Goal: Transaction & Acquisition: Purchase product/service

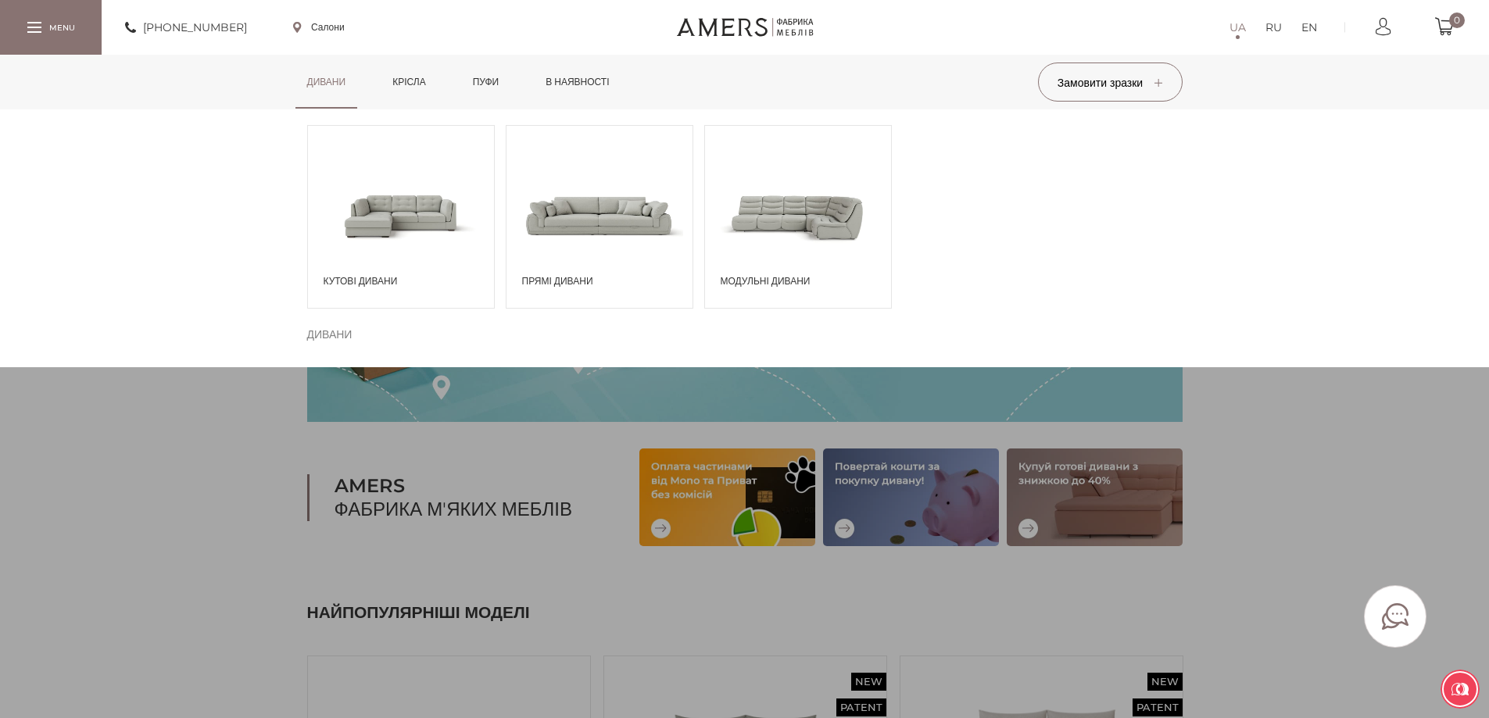
click at [361, 186] on span at bounding box center [401, 215] width 186 height 109
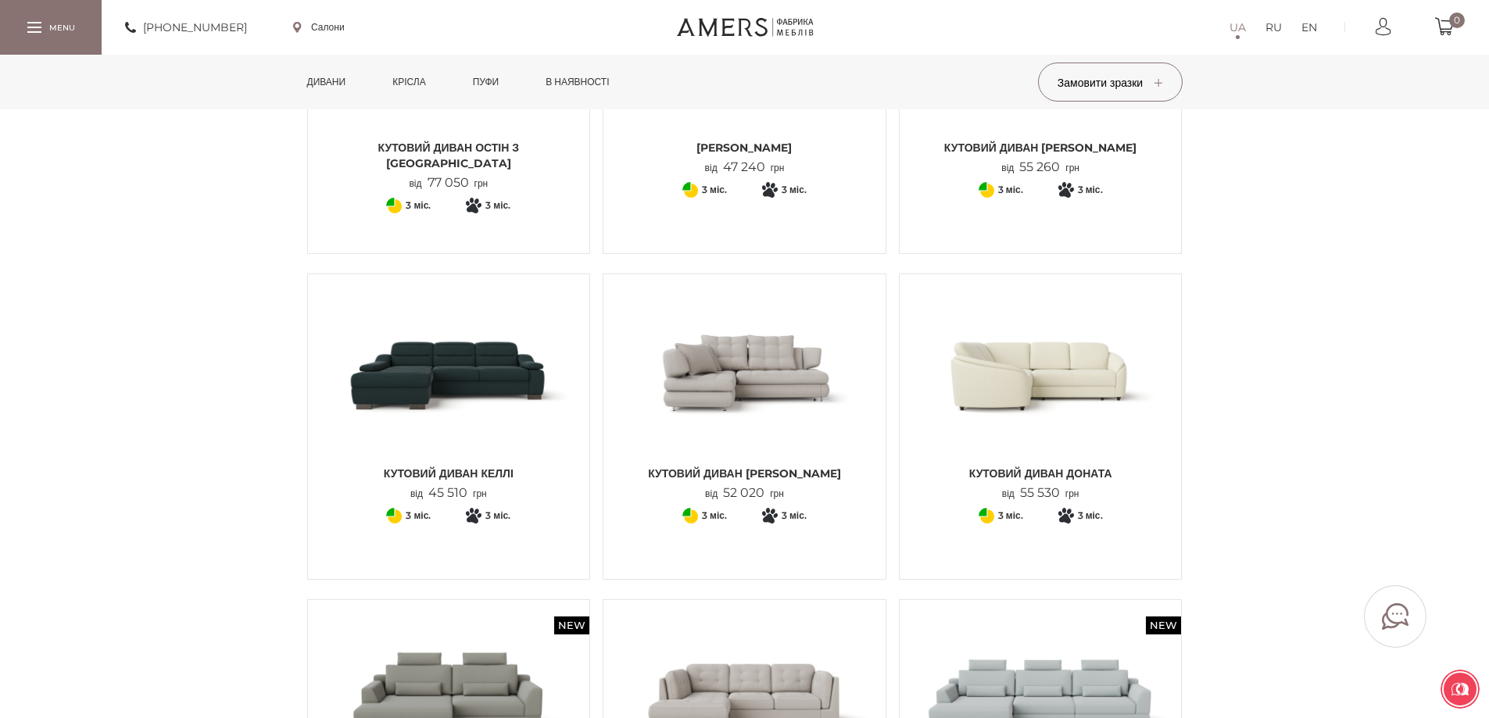
scroll to position [782, 0]
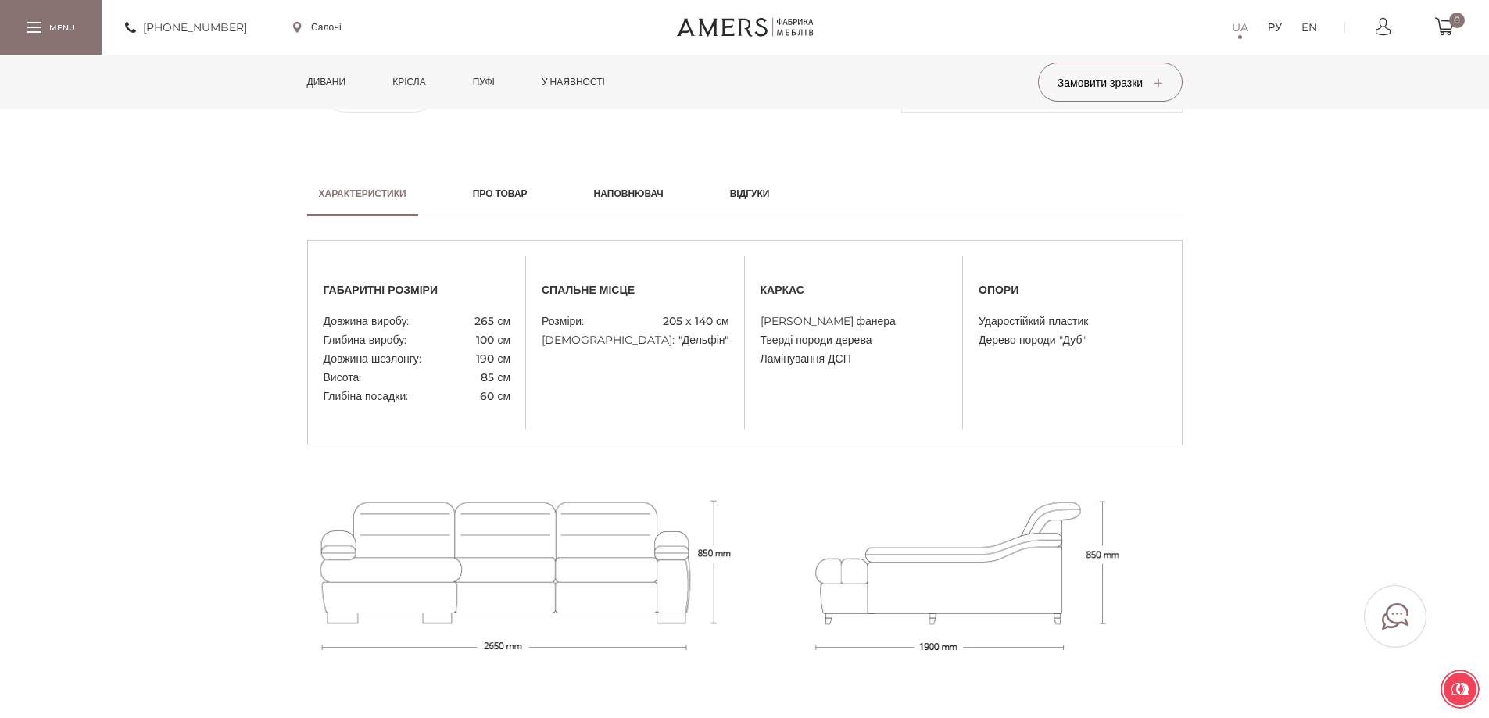
scroll to position [1251, 0]
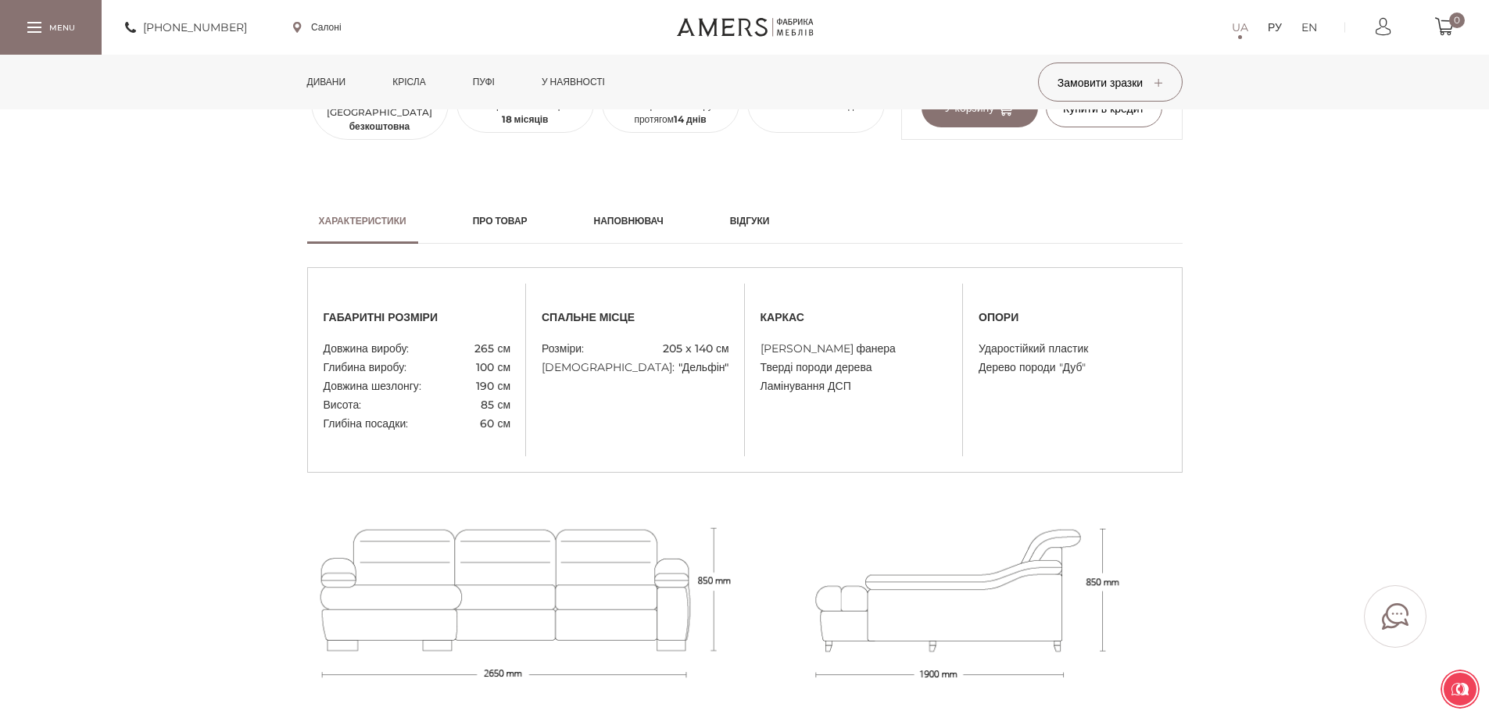
click at [636, 225] on font "Наповнювач" at bounding box center [629, 221] width 70 height 12
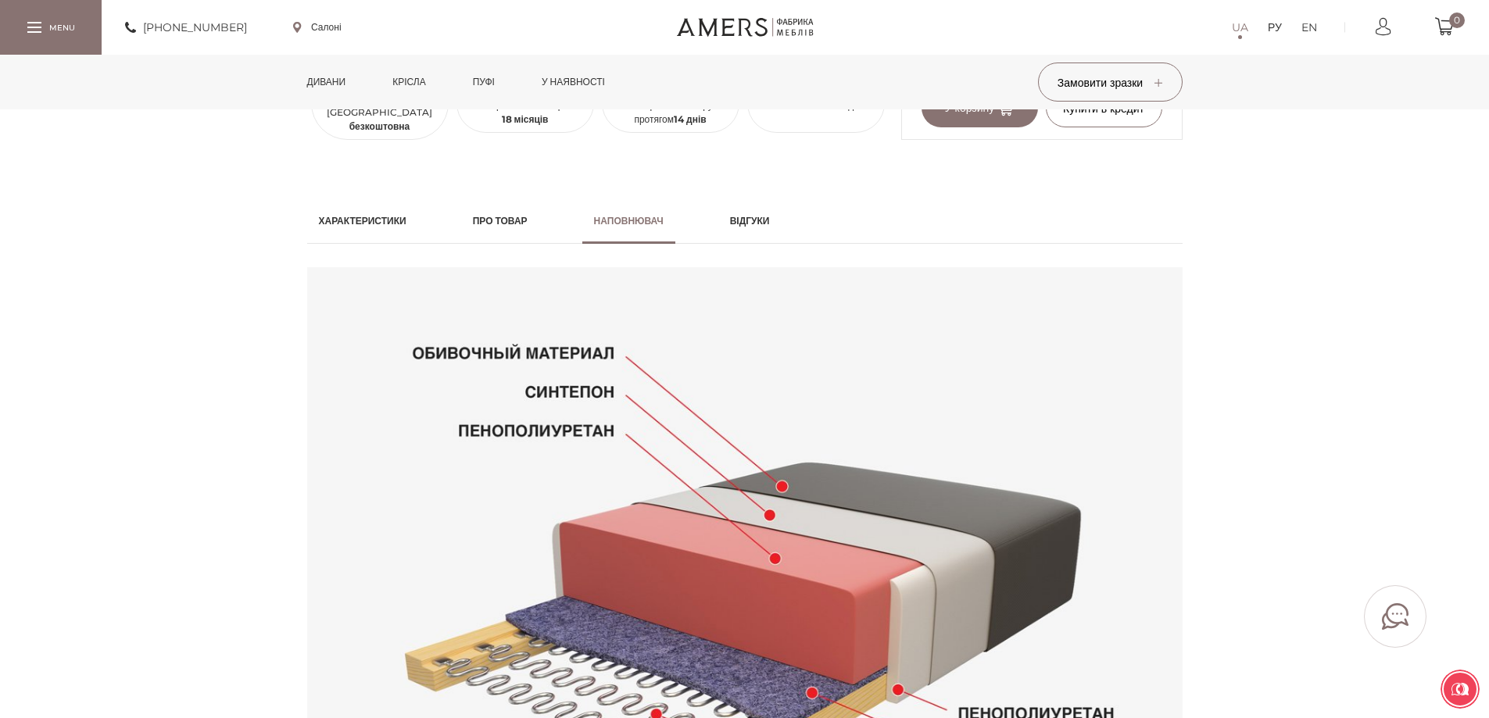
click at [503, 216] on font "Про товар" at bounding box center [500, 221] width 55 height 12
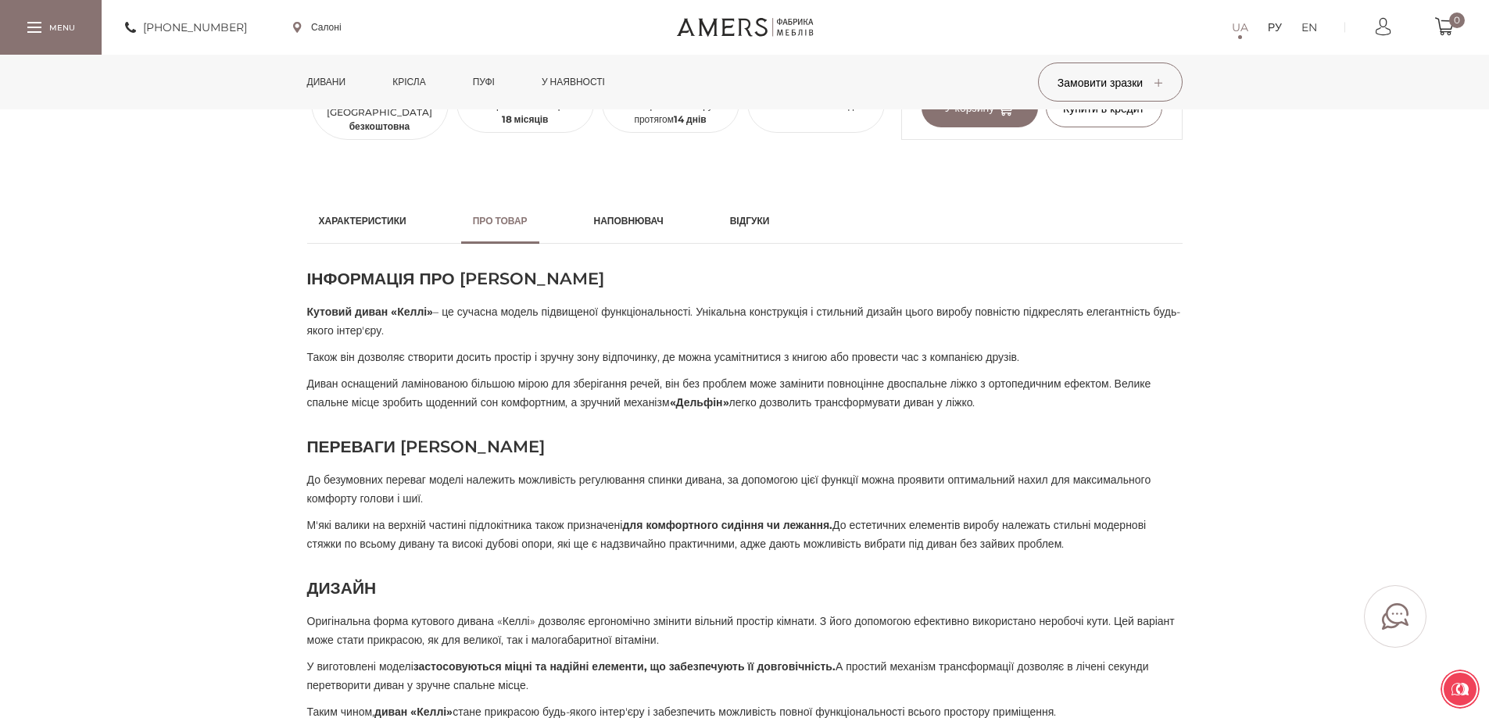
click at [457, 310] on font "– це сучасна модель підвищеної функціональності. Унікальна конструкція і стильн…" at bounding box center [744, 321] width 874 height 33
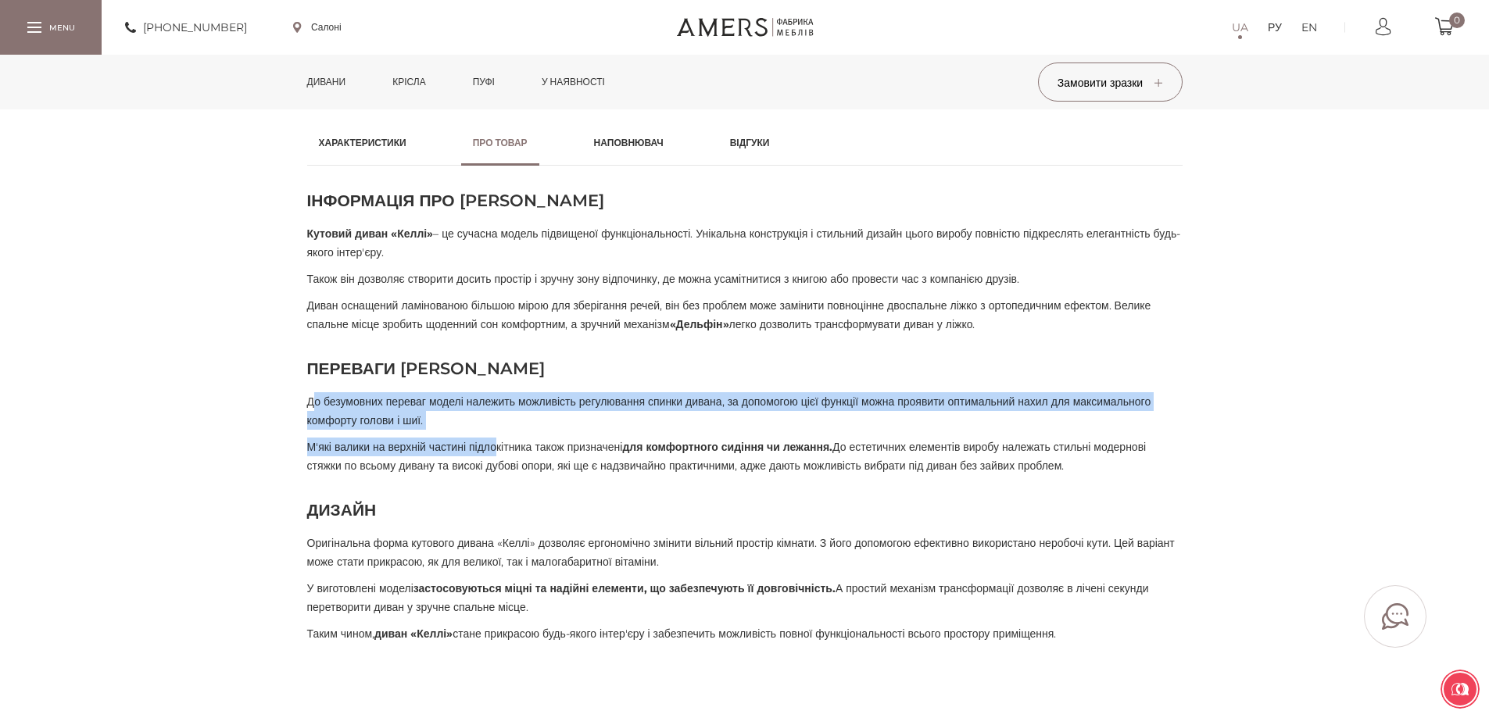
drag, startPoint x: 311, startPoint y: 404, endPoint x: 519, endPoint y: 441, distance: 211.1
click at [521, 450] on div "Інформація про диван КЕЛЛІ Кутовий диван «Келлі» – це сучасна модель підвищеної…" at bounding box center [744, 416] width 875 height 454
drag, startPoint x: 519, startPoint y: 441, endPoint x: 503, endPoint y: 428, distance: 21.1
click at [518, 439] on p "М'які валики на верхній частині підлокітника також призначені для комфортного с…" at bounding box center [744, 457] width 875 height 38
drag, startPoint x: 369, startPoint y: 413, endPoint x: 347, endPoint y: 409, distance: 22.4
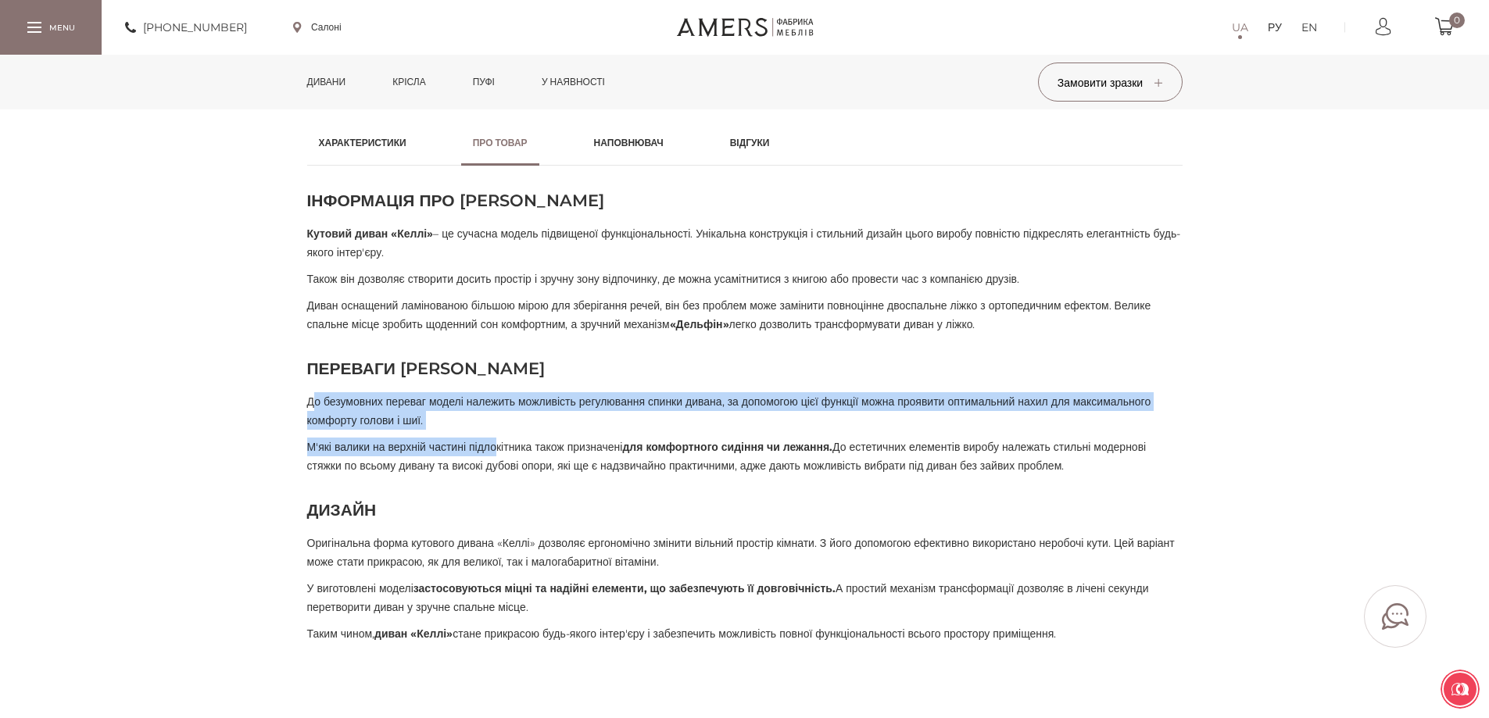
click at [368, 413] on font "До безумовних переваг моделі належить можливість регулювання спинки дивана, за …" at bounding box center [729, 411] width 844 height 33
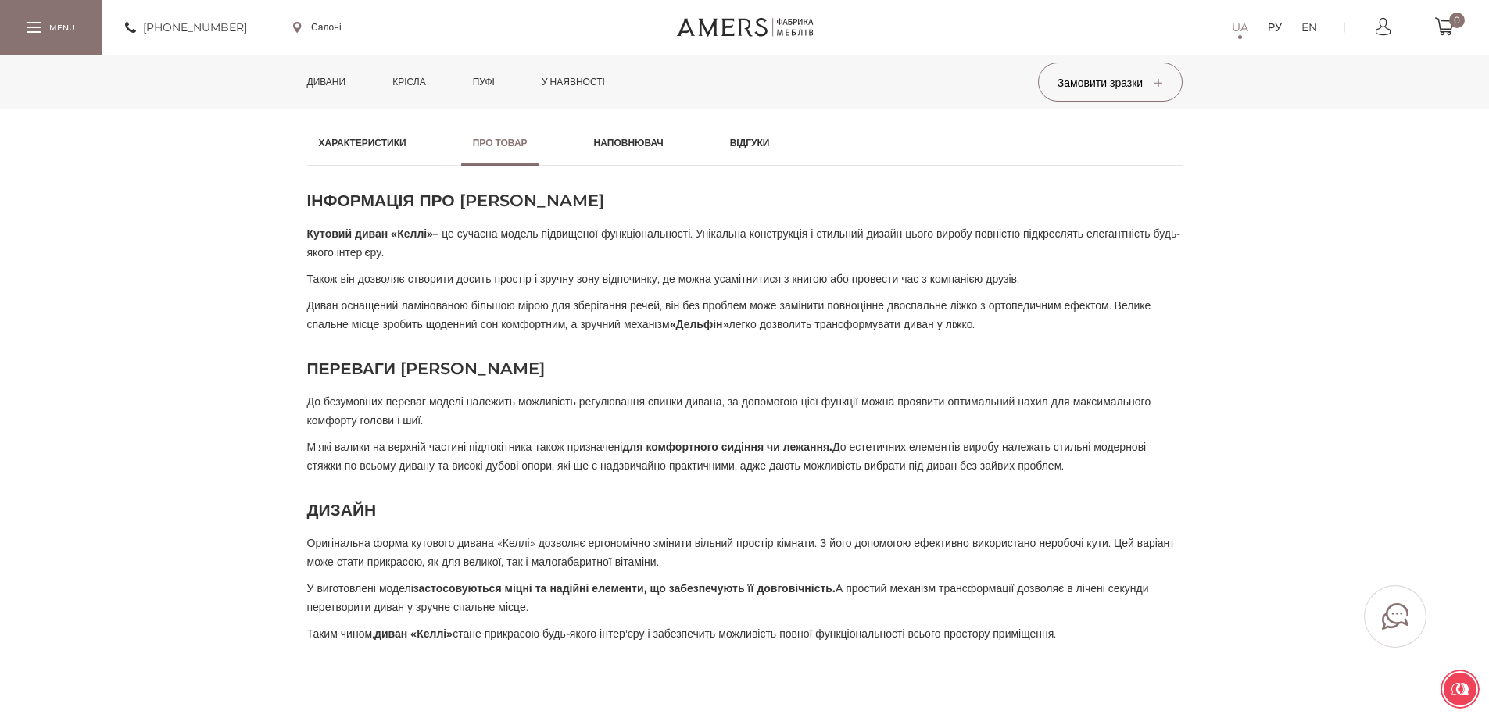
click at [303, 400] on div "Характеристики Про товар Наповнювач Відгуки габаритні розміри 265 см" at bounding box center [744, 381] width 899 height 523
drag, startPoint x: 303, startPoint y: 400, endPoint x: 571, endPoint y: 478, distance: 278.5
click at [571, 478] on div "Характеристики Про товар Наповнювач Відгуки габаритні розміри 265 см" at bounding box center [744, 381] width 899 height 523
copy div "До безумовних переваг моделі належить можливість регулювання спинки дивана, за …"
click at [224, 229] on div "Характеристики Про товар Наповнювач Відгуки габаритні розміри" at bounding box center [744, 385] width 1489 height 531
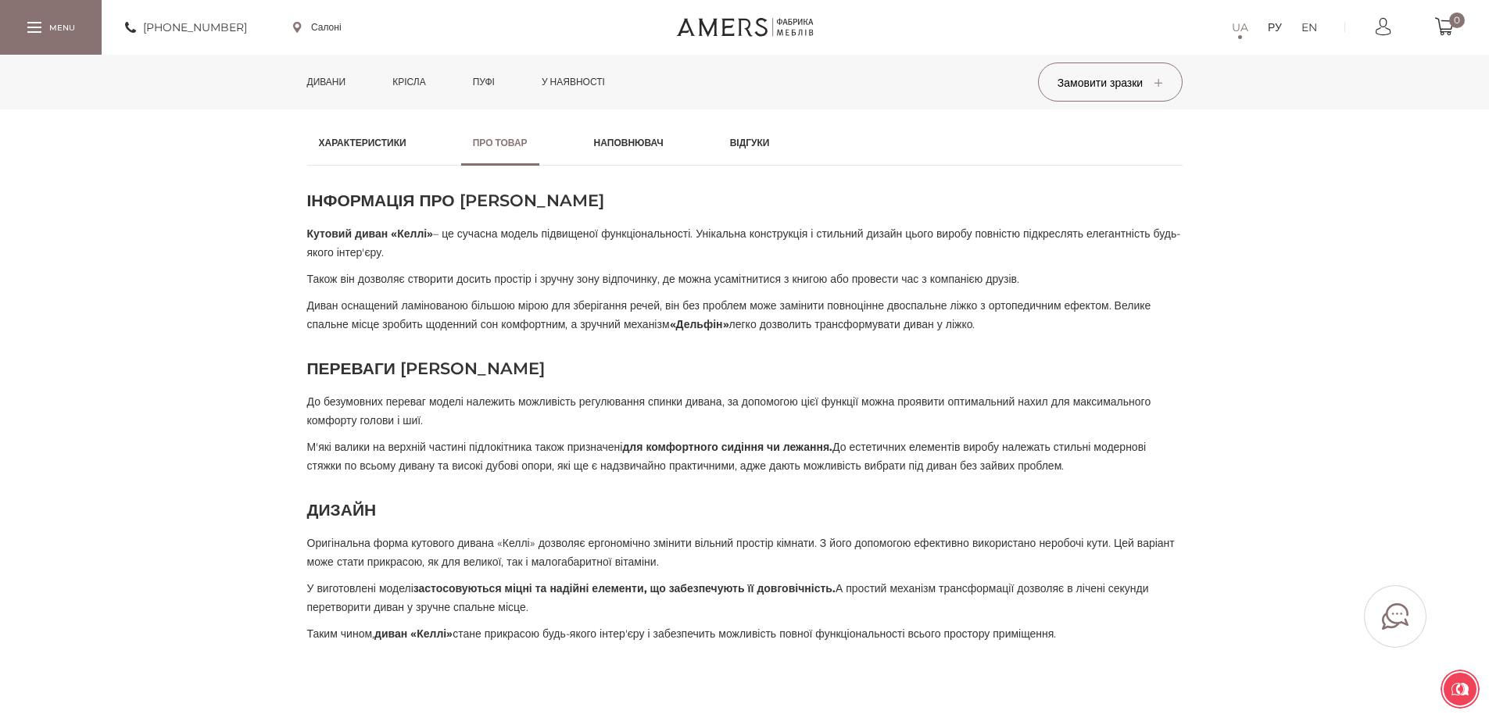
click at [417, 88] on link "Крісла" at bounding box center [409, 82] width 56 height 55
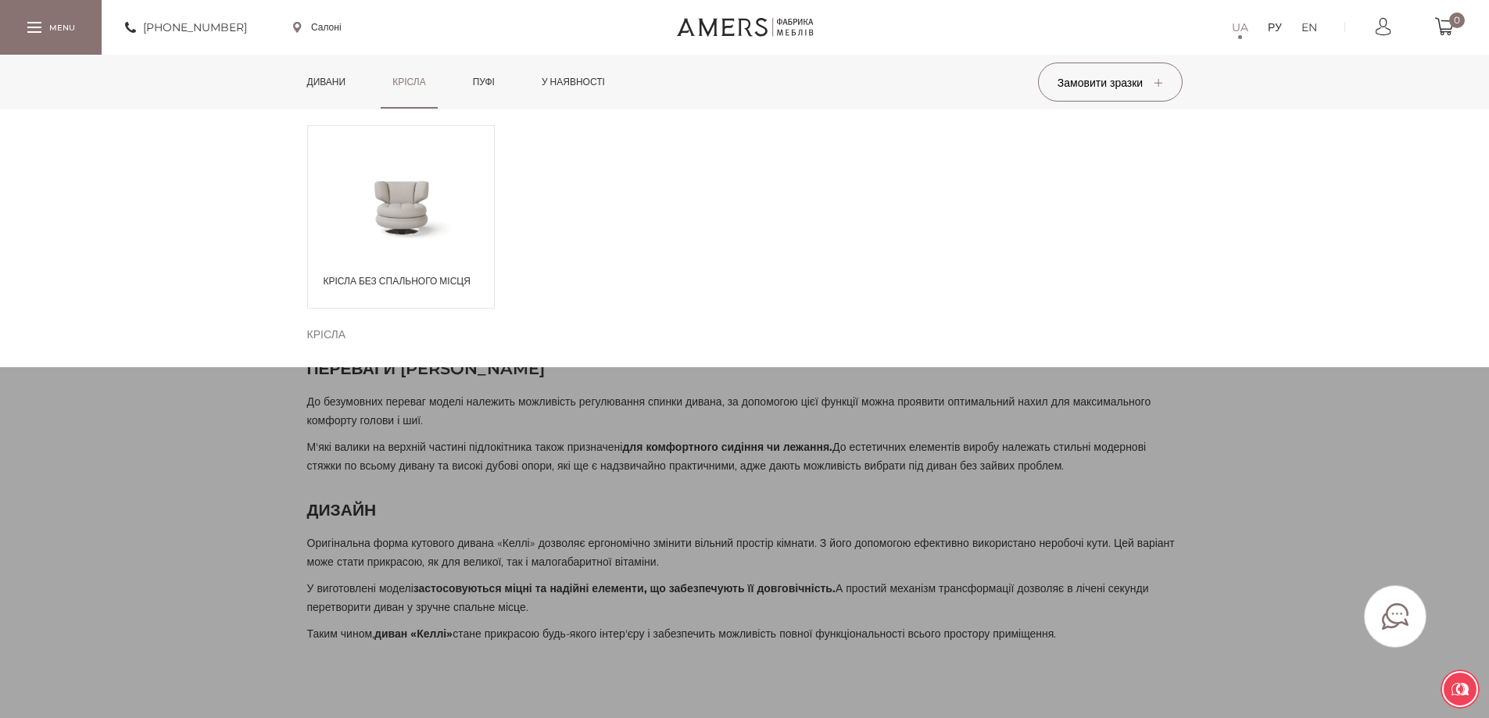
click at [400, 174] on span at bounding box center [401, 206] width 186 height 91
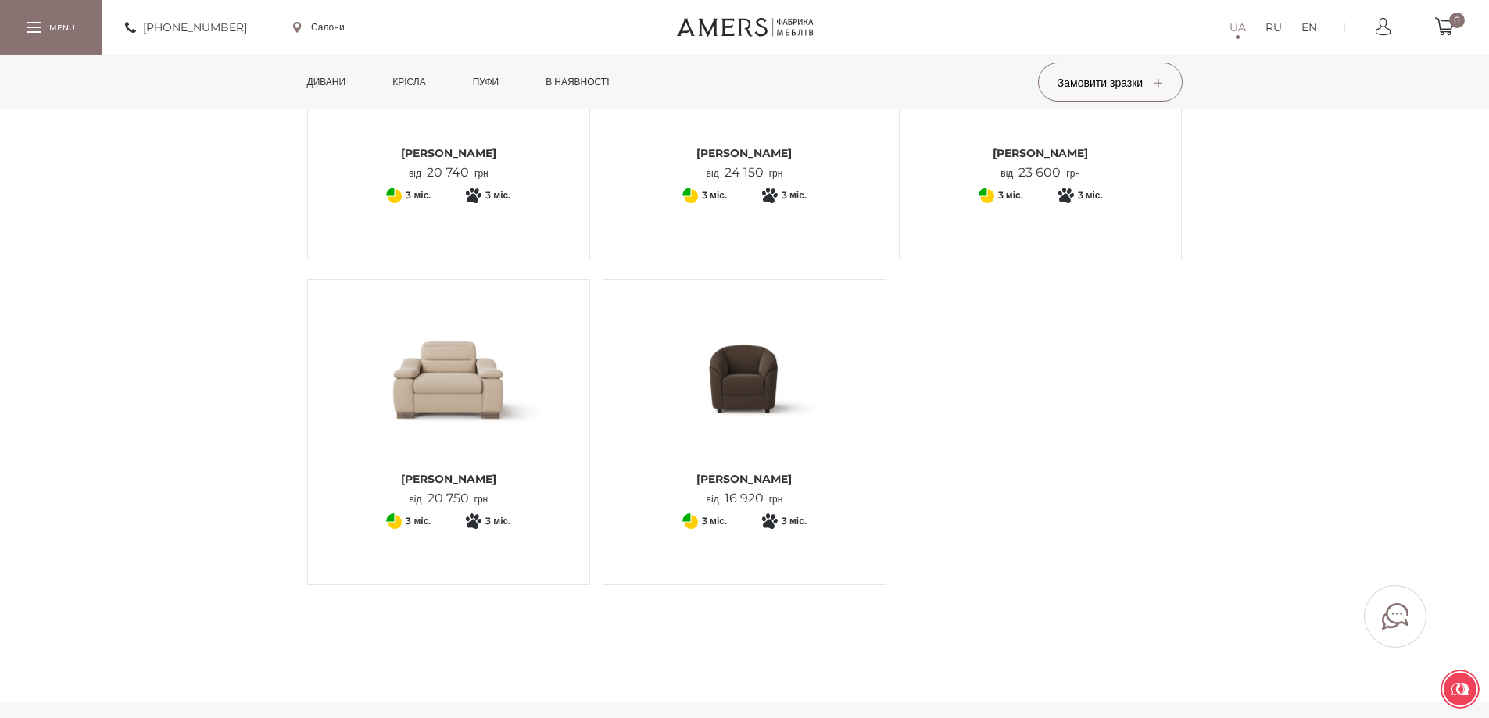
scroll to position [625, 0]
click at [397, 408] on img at bounding box center [449, 377] width 259 height 172
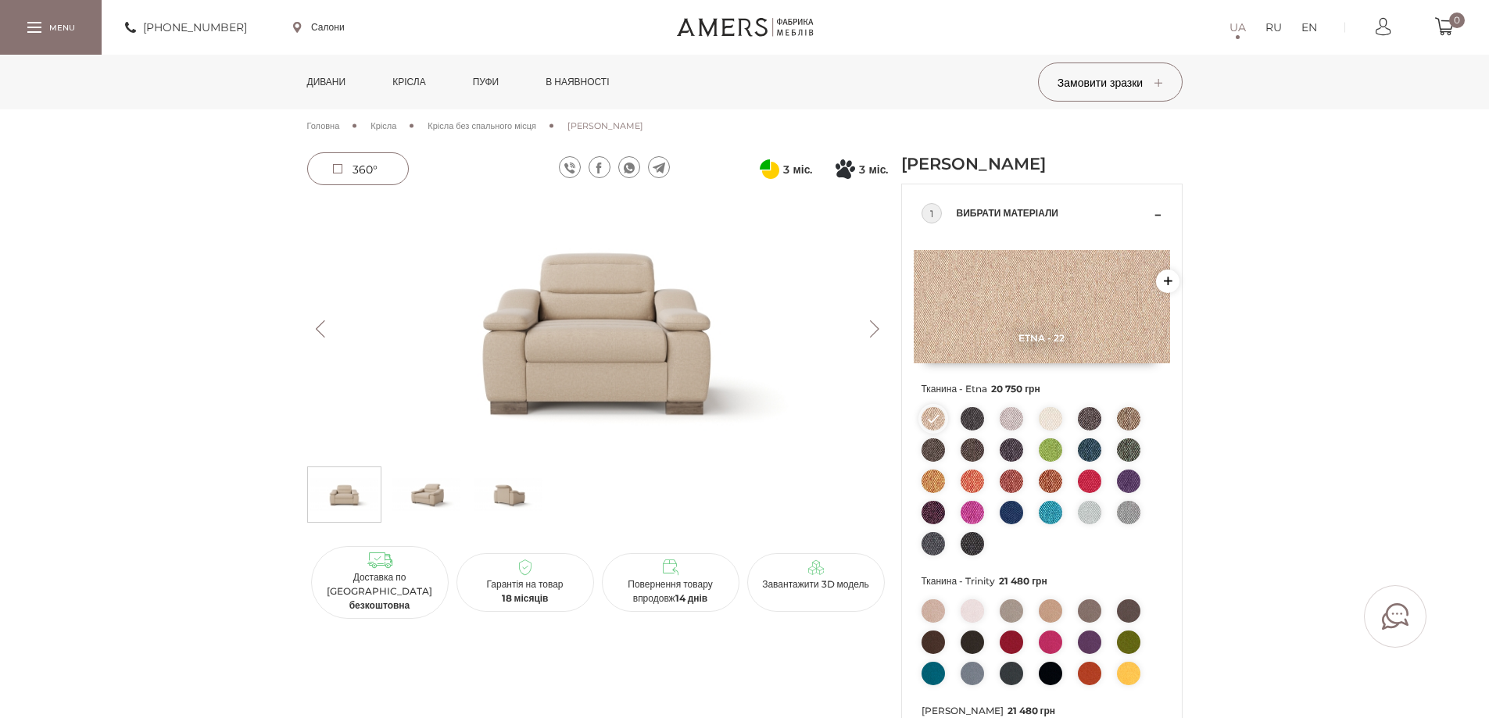
click at [546, 356] on img at bounding box center [598, 329] width 582 height 260
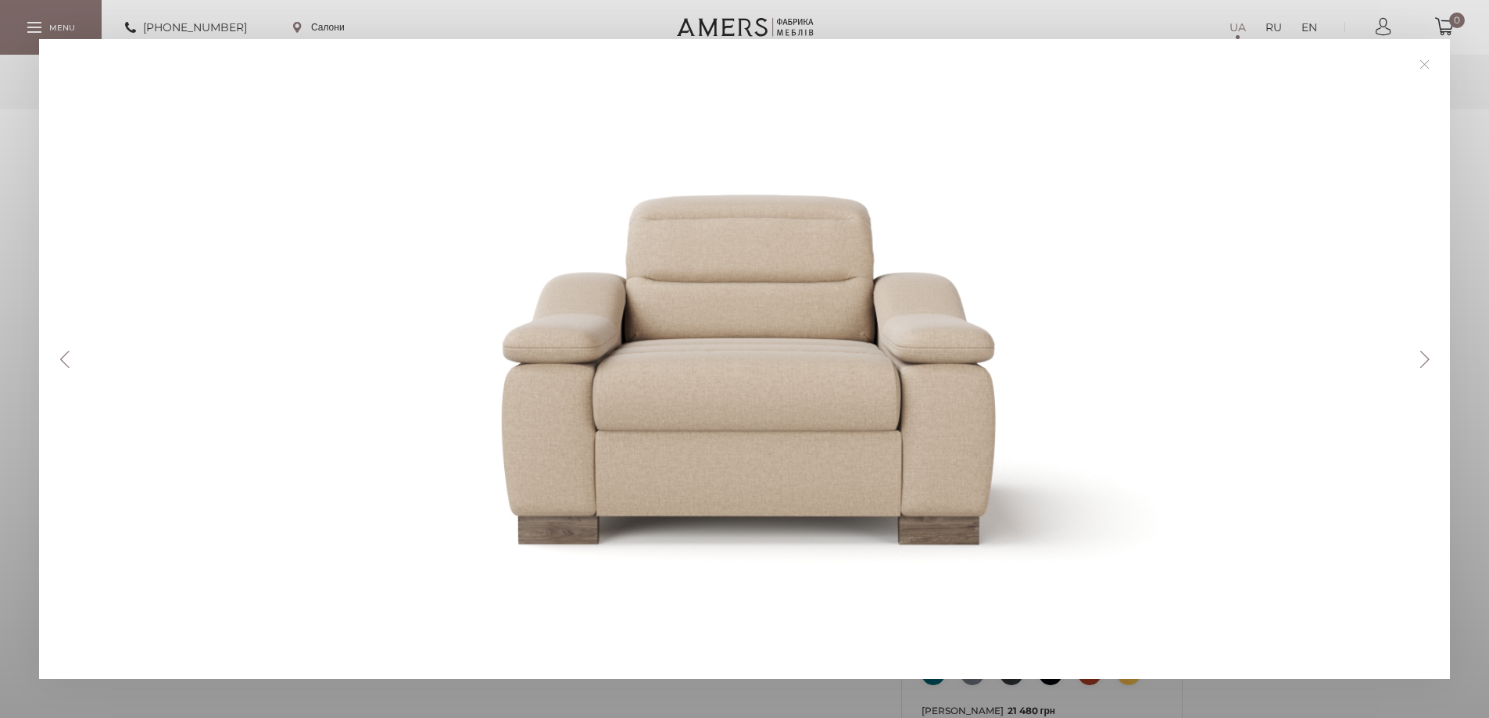
click at [567, 360] on div at bounding box center [750, 359] width 1344 height 562
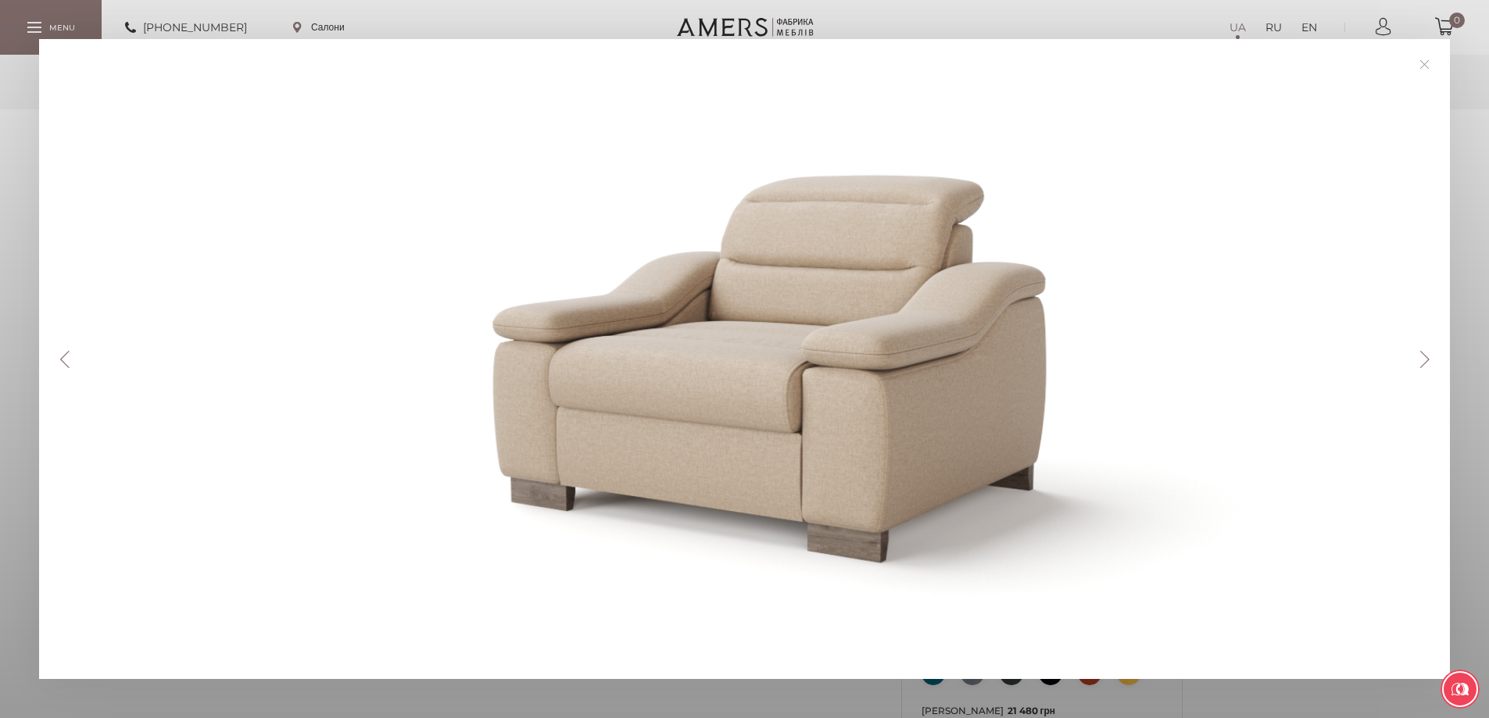
drag, startPoint x: 614, startPoint y: 351, endPoint x: 1479, endPoint y: 38, distance: 919.3
click at [1479, 38] on div "Previous Next" at bounding box center [744, 359] width 1489 height 718
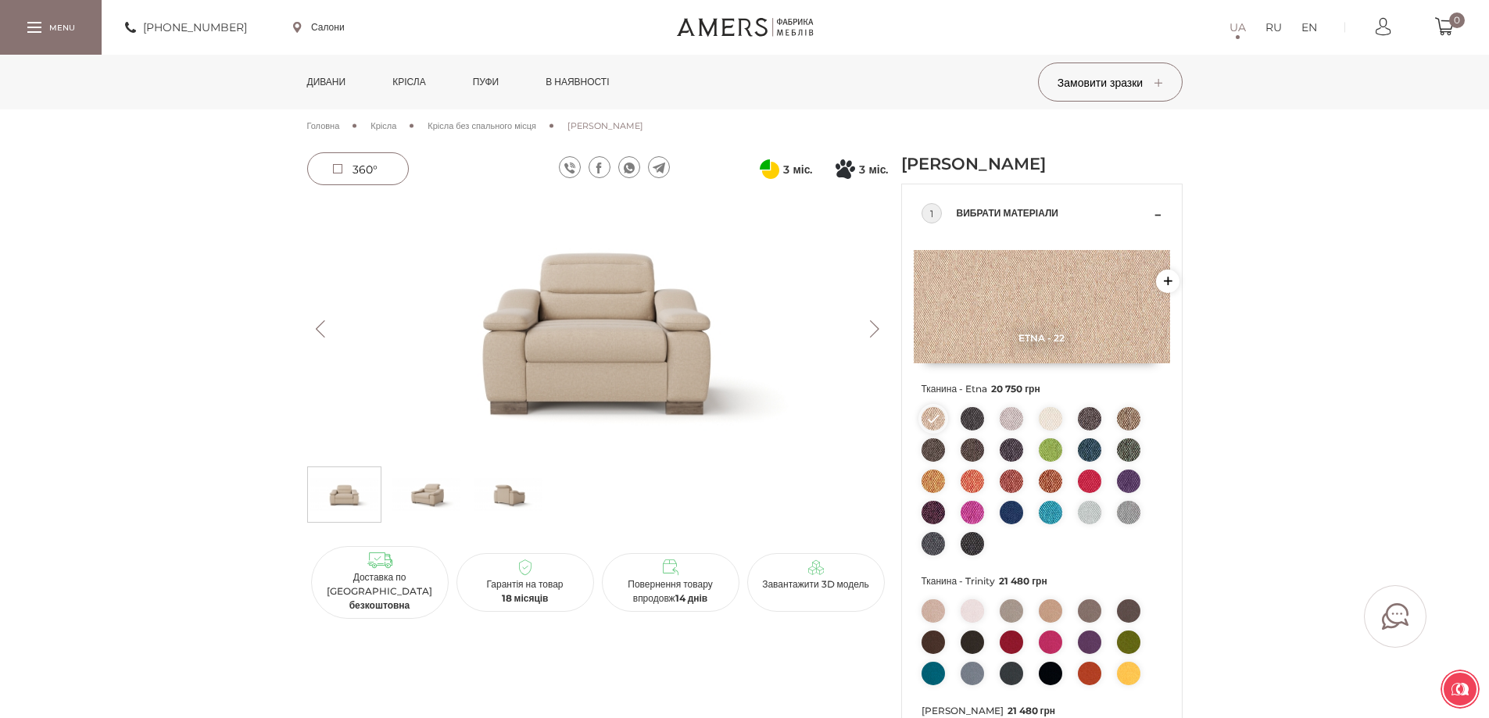
scroll to position [78, 0]
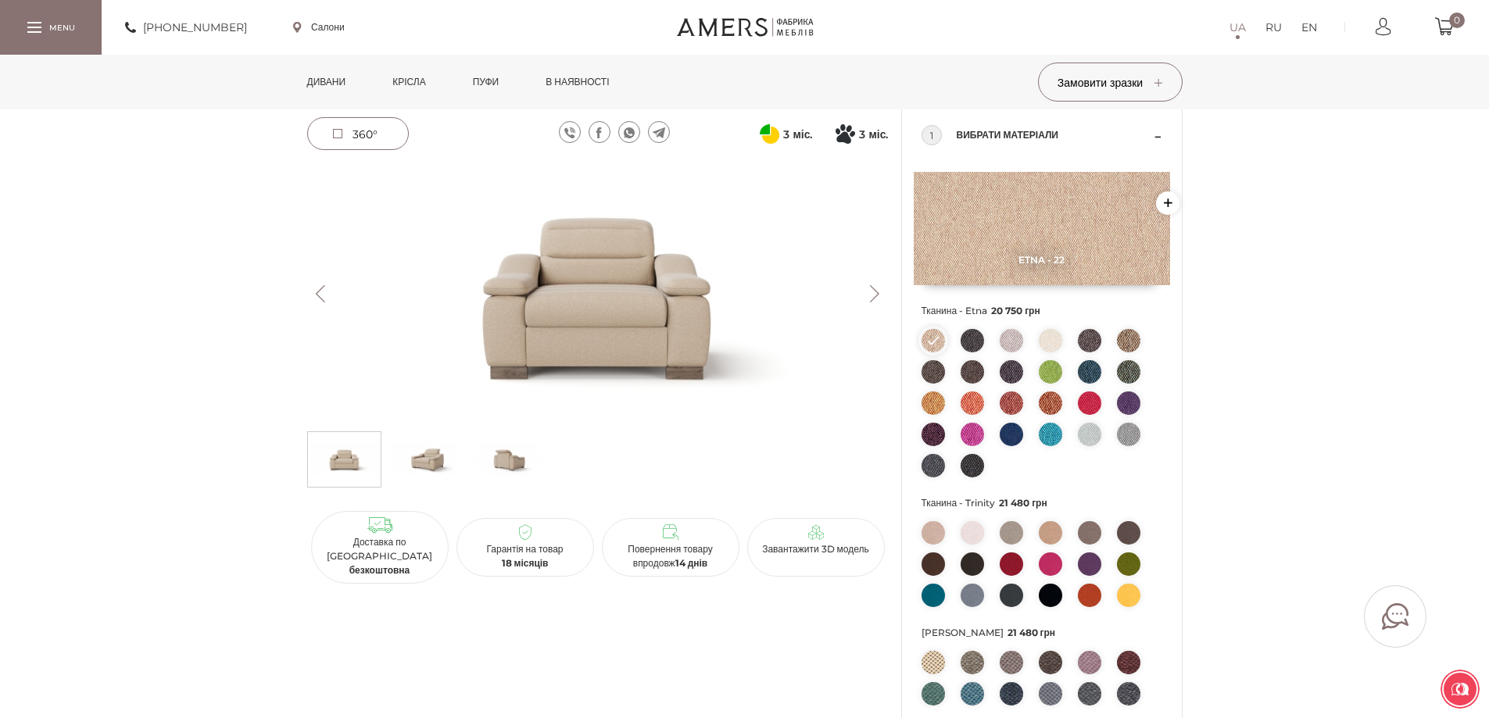
click at [935, 531] on img at bounding box center [933, 532] width 23 height 23
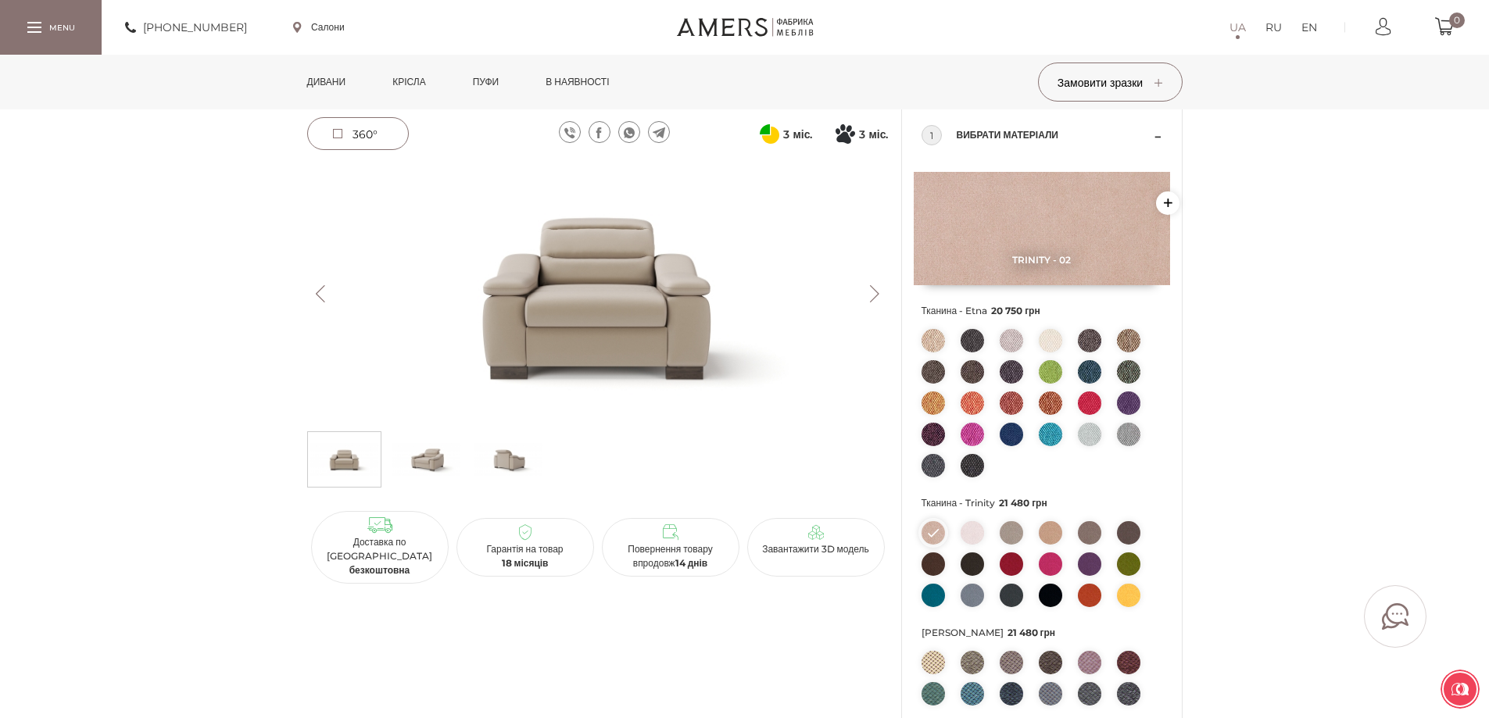
click at [965, 533] on img at bounding box center [972, 532] width 23 height 23
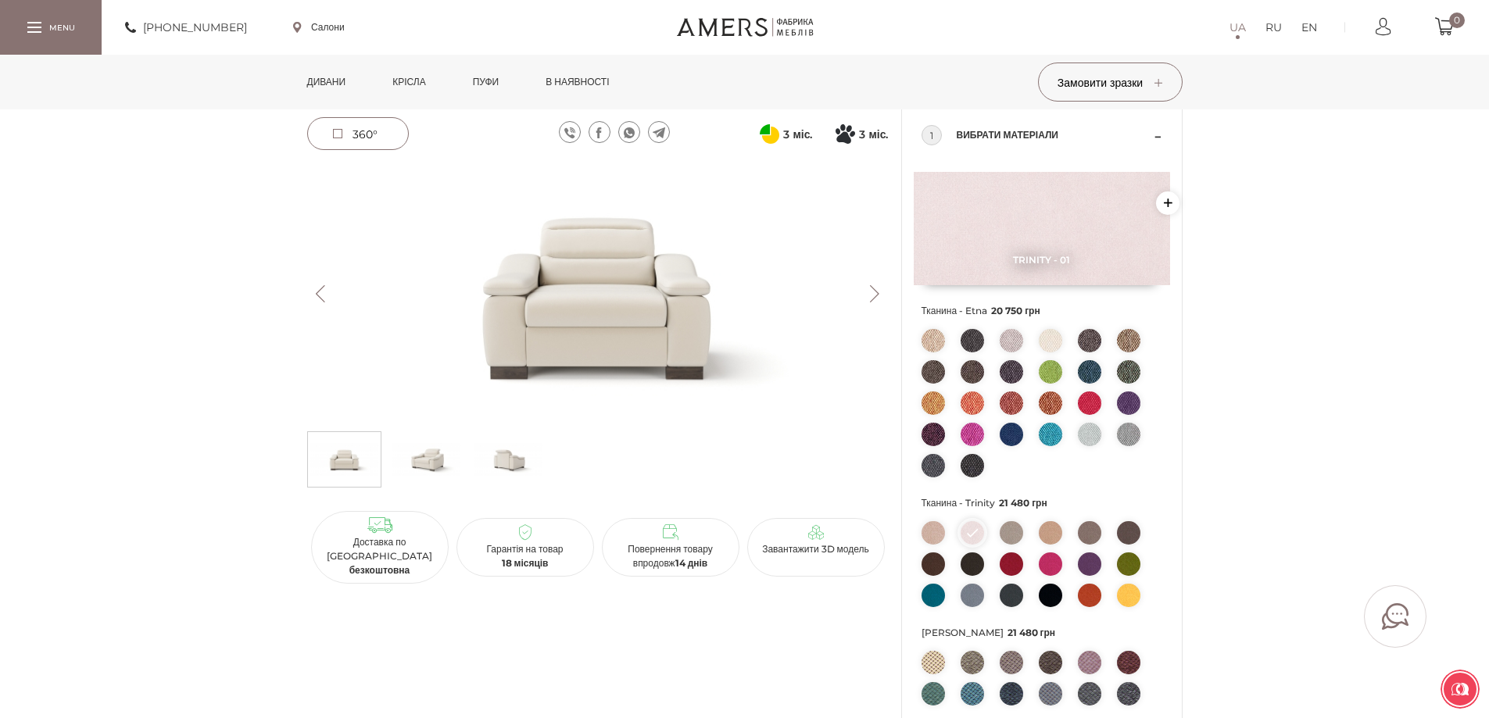
click at [1021, 535] on img at bounding box center [1011, 532] width 23 height 23
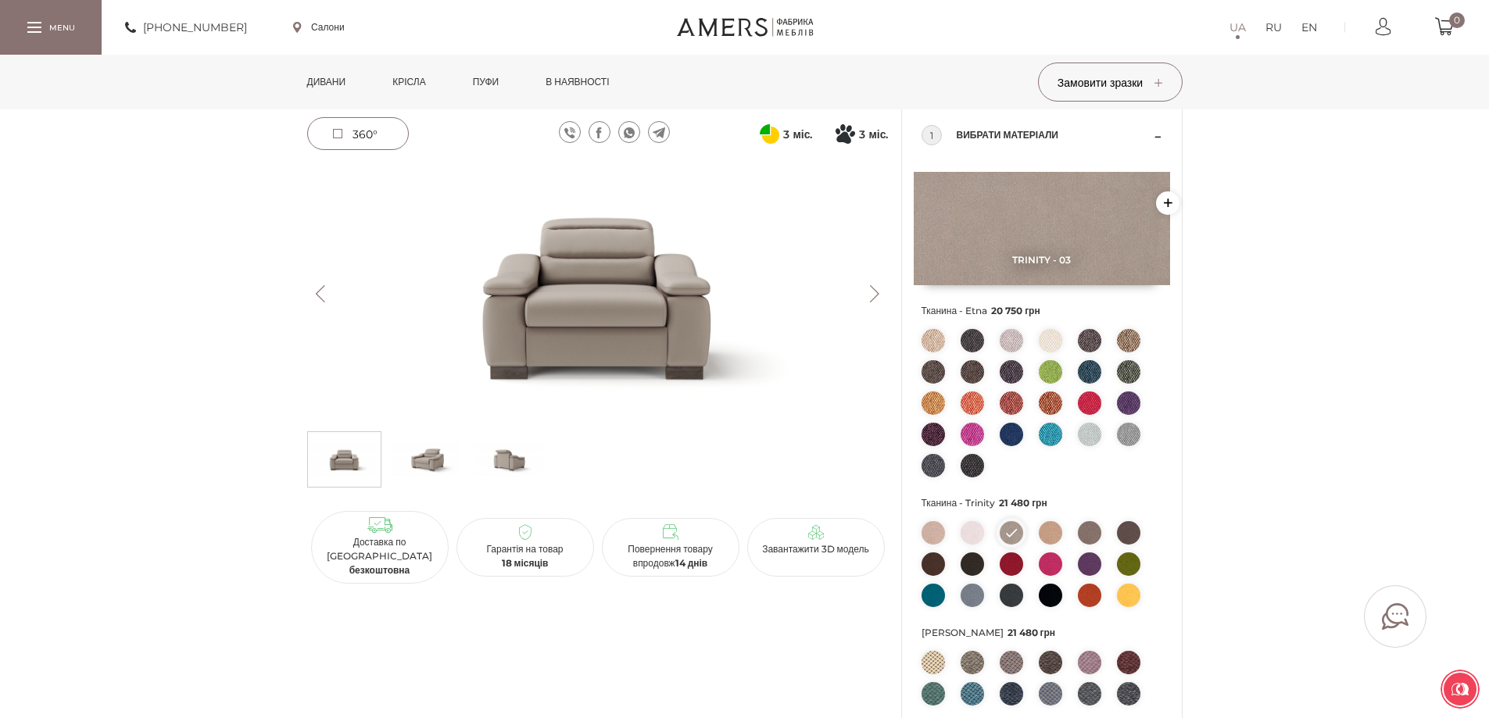
click at [1048, 531] on img at bounding box center [1050, 532] width 23 height 23
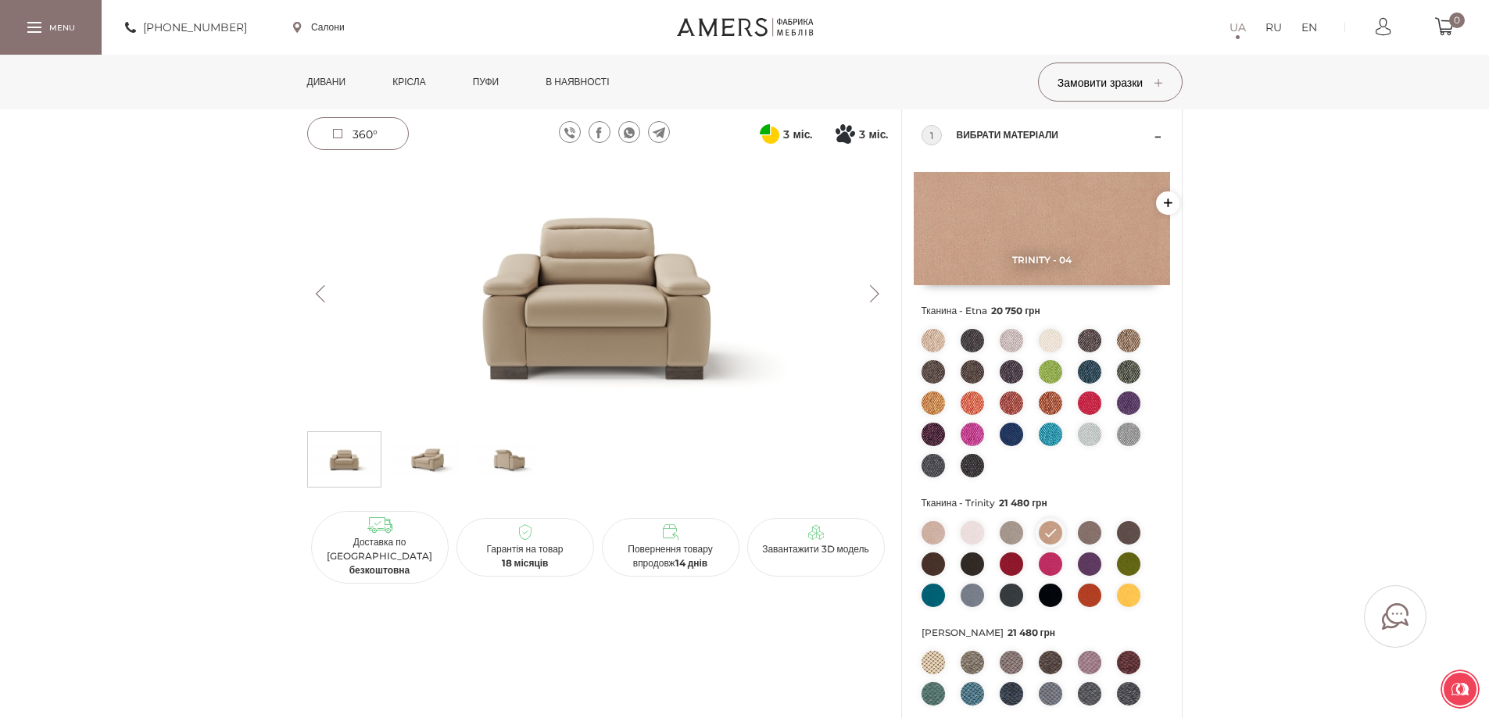
click at [976, 533] on img at bounding box center [972, 532] width 23 height 23
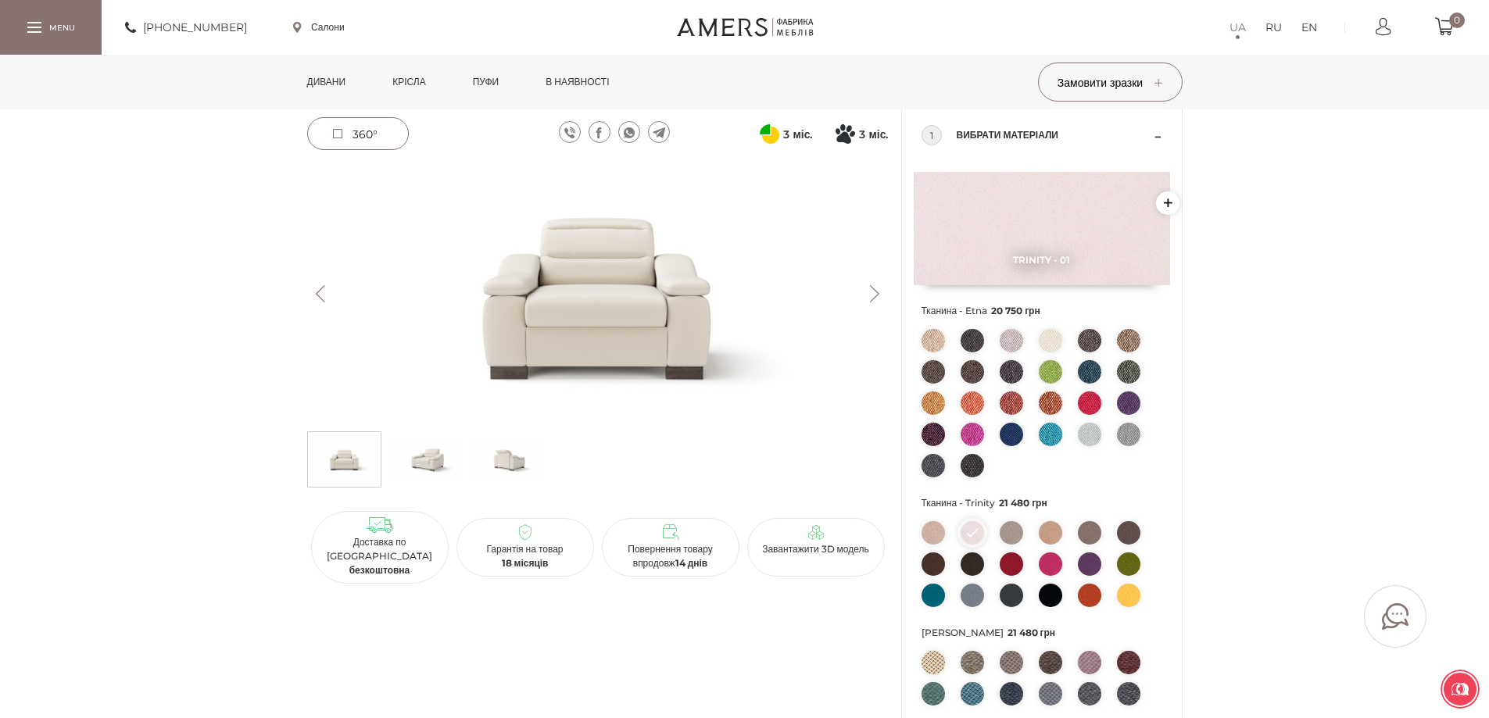
click at [543, 300] on img at bounding box center [598, 294] width 582 height 260
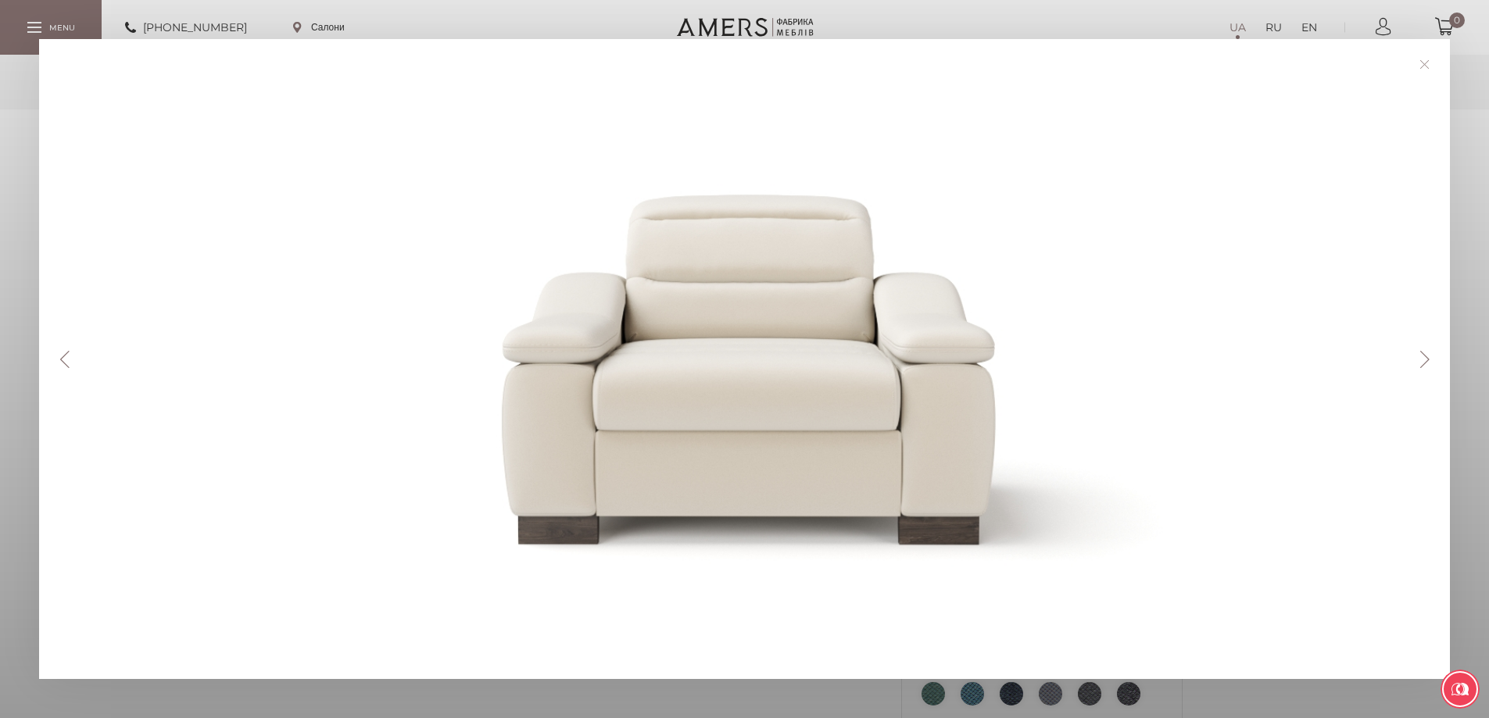
drag, startPoint x: 664, startPoint y: 333, endPoint x: 580, endPoint y: 336, distance: 84.5
click at [580, 336] on div at bounding box center [750, 359] width 1344 height 562
drag, startPoint x: 580, startPoint y: 336, endPoint x: 1224, endPoint y: 117, distance: 680.2
click at [1430, 63] on link at bounding box center [1424, 64] width 24 height 24
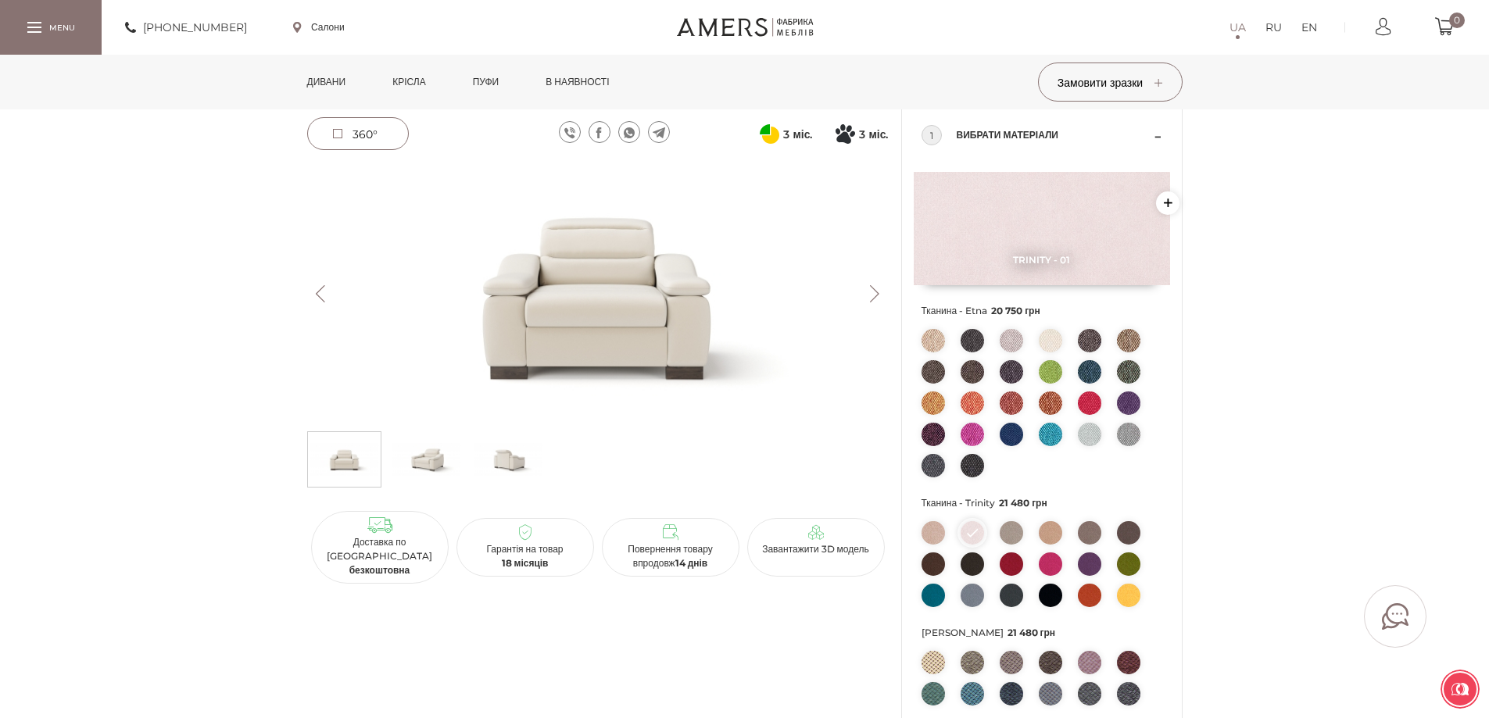
click at [265, 462] on div "[PERSON_NAME] 21 480 грн Передплата 10 740 грн 3 міс. Оплата частинами від [GEO…" at bounding box center [744, 652] width 1489 height 1156
click at [421, 451] on img at bounding box center [426, 459] width 68 height 47
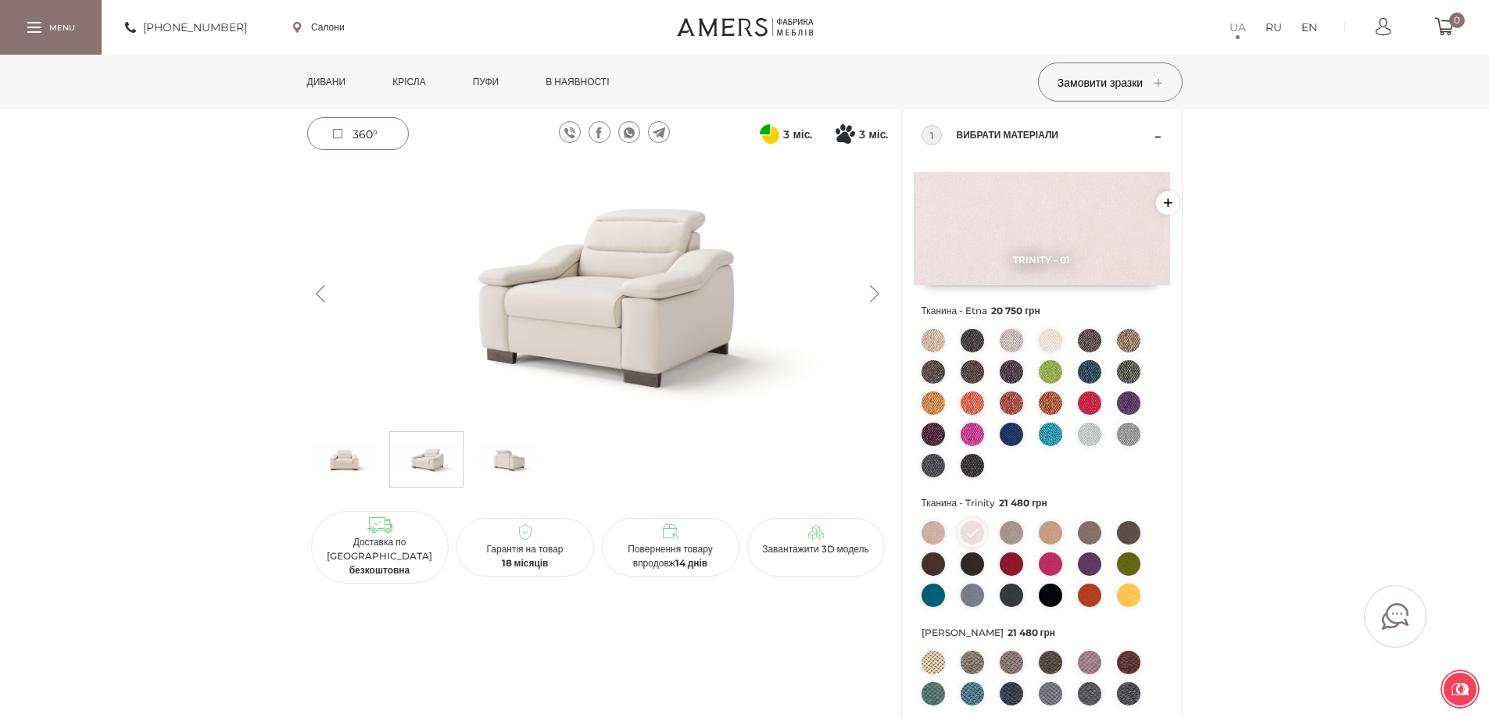
click at [511, 464] on img at bounding box center [508, 459] width 68 height 47
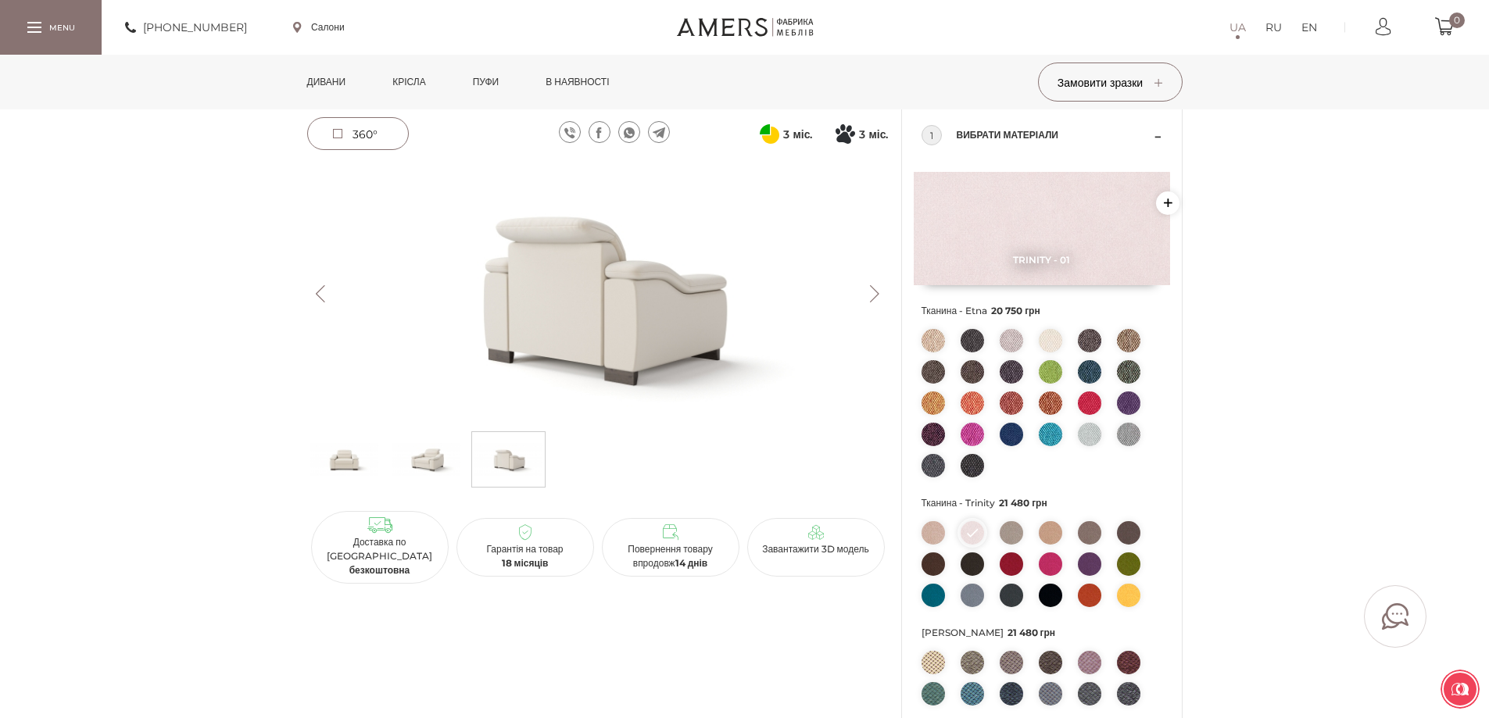
click at [228, 424] on div "[PERSON_NAME] 21 480 грн Передплата 10 740 грн 3 міс. Оплата частинами від [GEO…" at bounding box center [744, 652] width 1489 height 1156
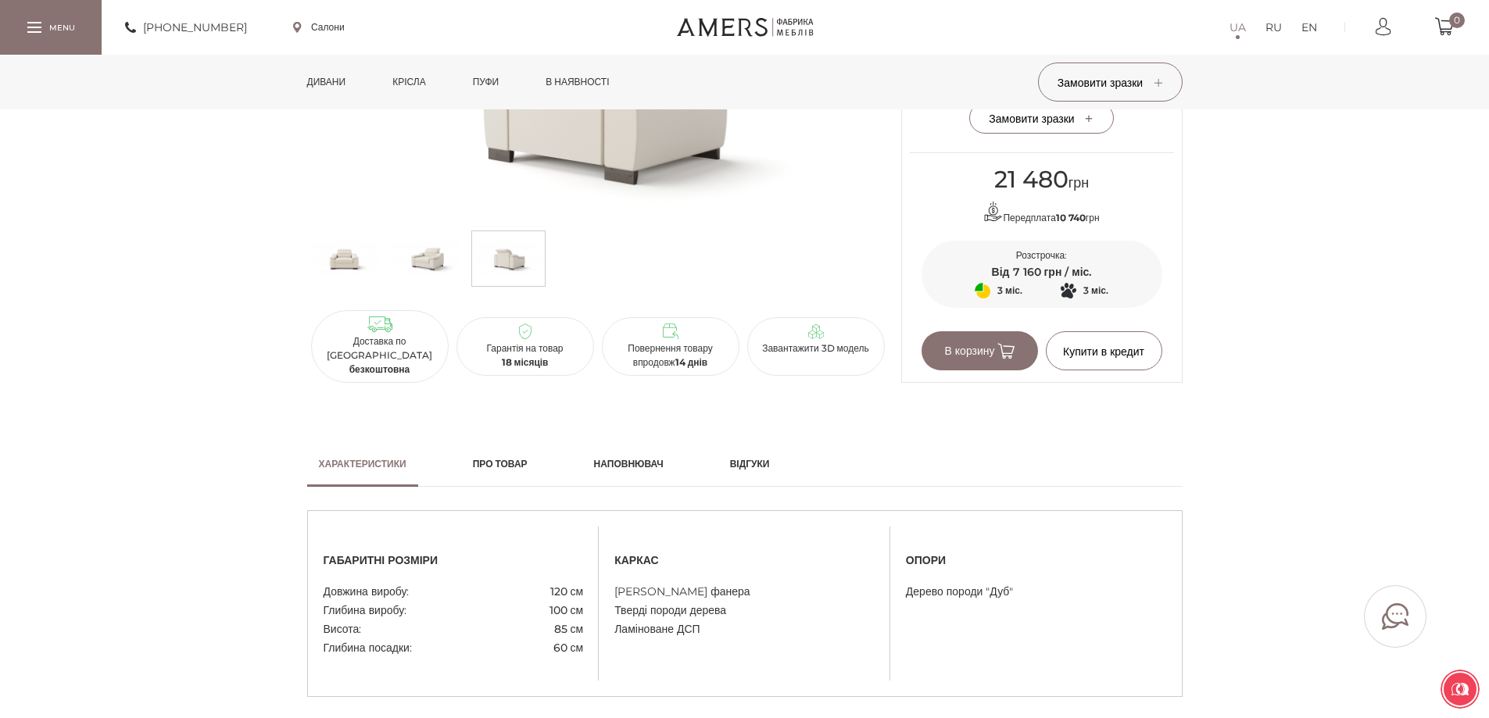
scroll to position [938, 0]
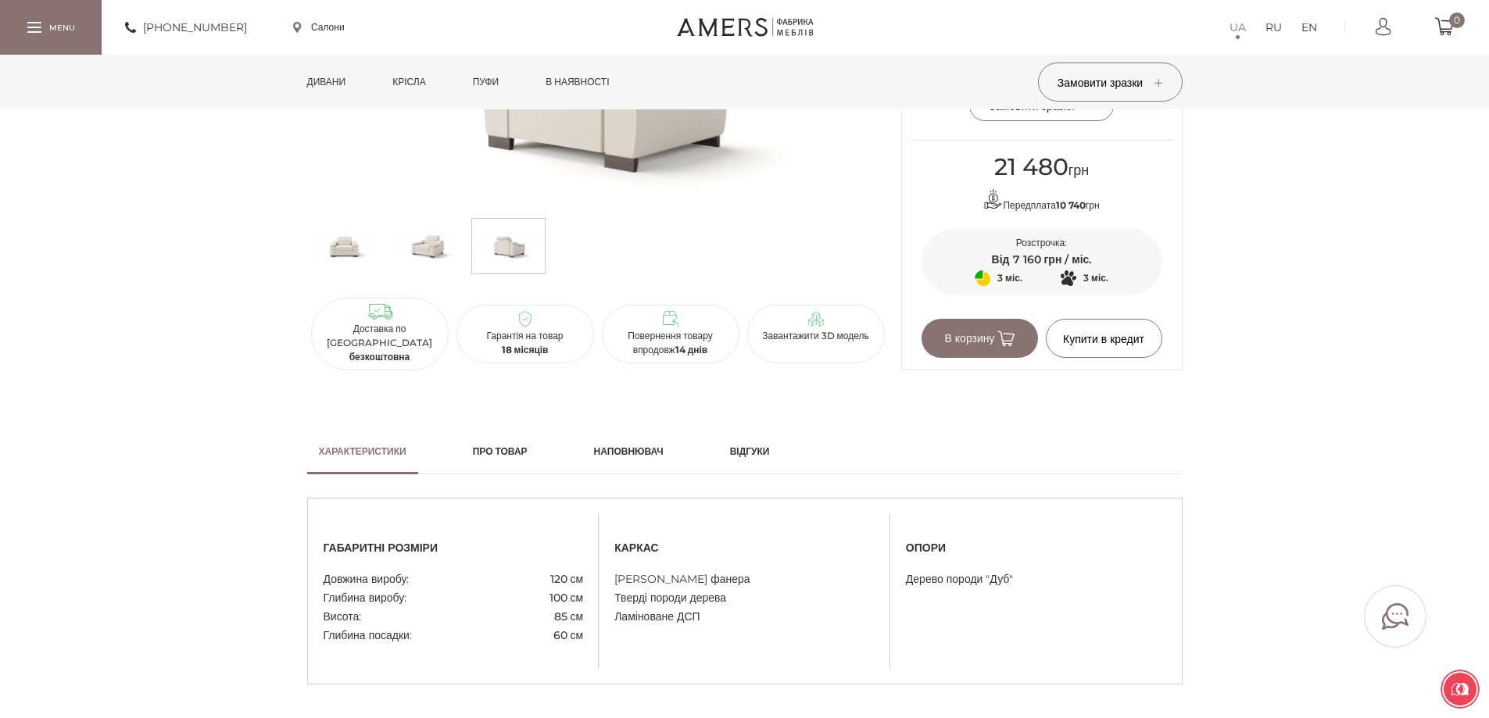
click at [521, 448] on h2 "Про товар" at bounding box center [500, 452] width 55 height 14
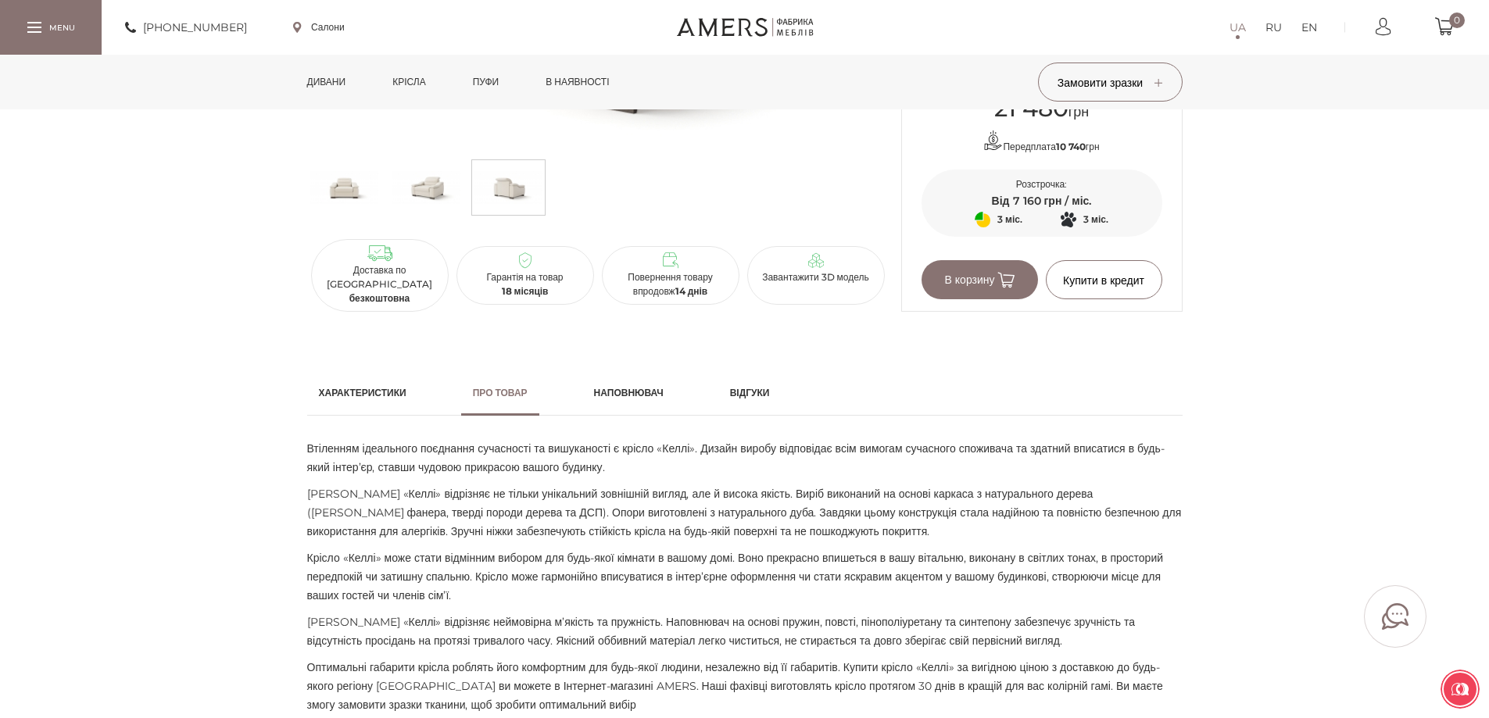
scroll to position [860, 0]
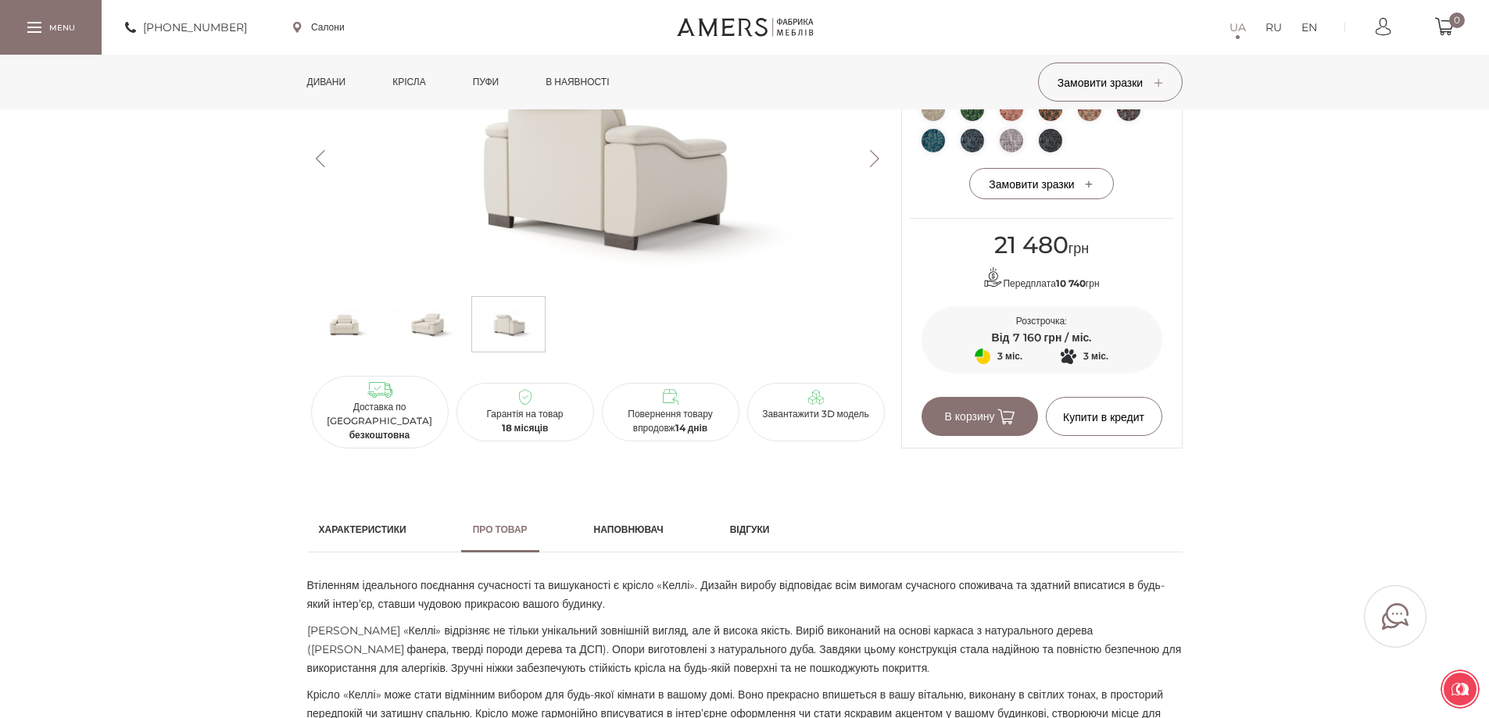
click at [399, 526] on h2 "Характеристики" at bounding box center [363, 530] width 88 height 14
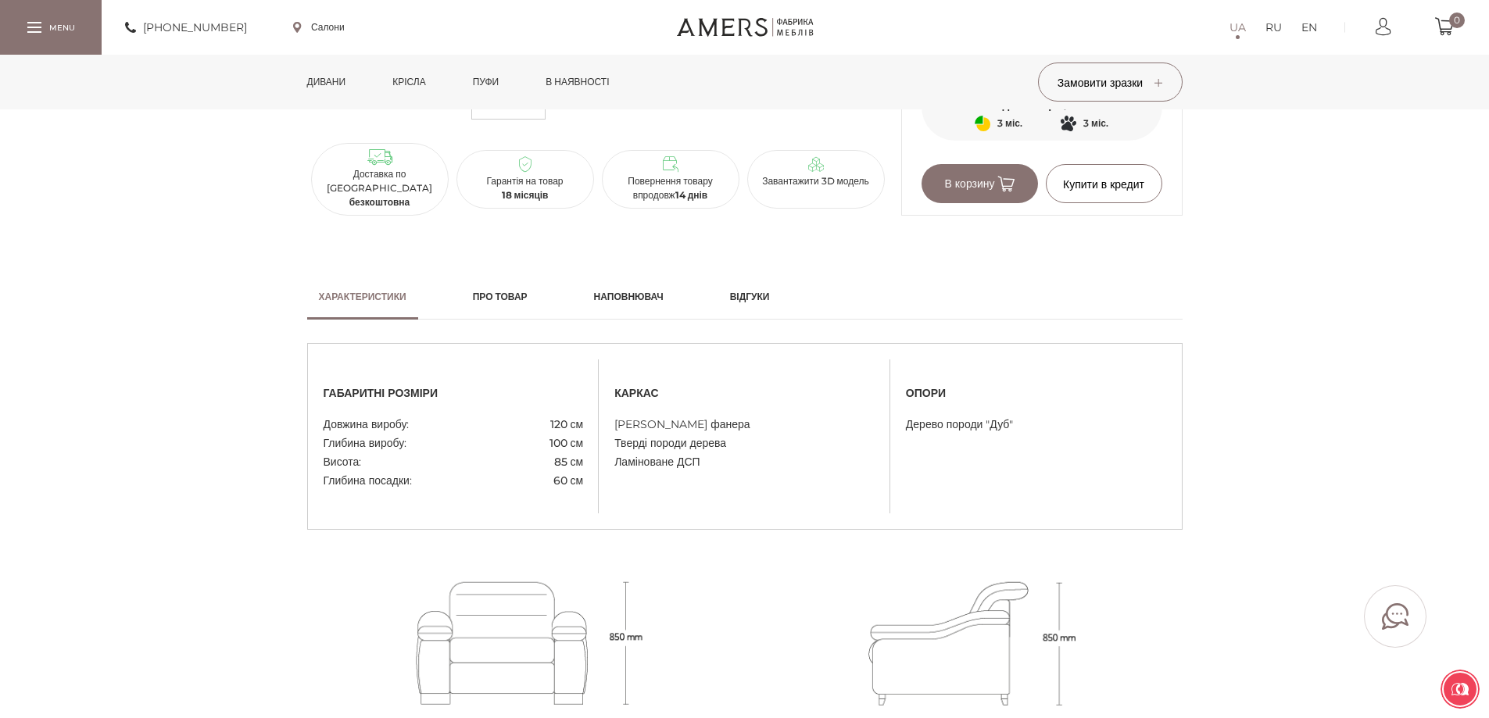
scroll to position [1094, 0]
drag, startPoint x: 325, startPoint y: 420, endPoint x: 592, endPoint y: 485, distance: 274.5
click at [592, 485] on div "габаритні розміри Довжина виробу: 120 см Глибина виробу: 100 см Висота: 85 см Г…" at bounding box center [454, 434] width 292 height 107
drag, startPoint x: 567, startPoint y: 443, endPoint x: 360, endPoint y: 572, distance: 244.7
click at [360, 571] on div at bounding box center [524, 652] width 442 height 248
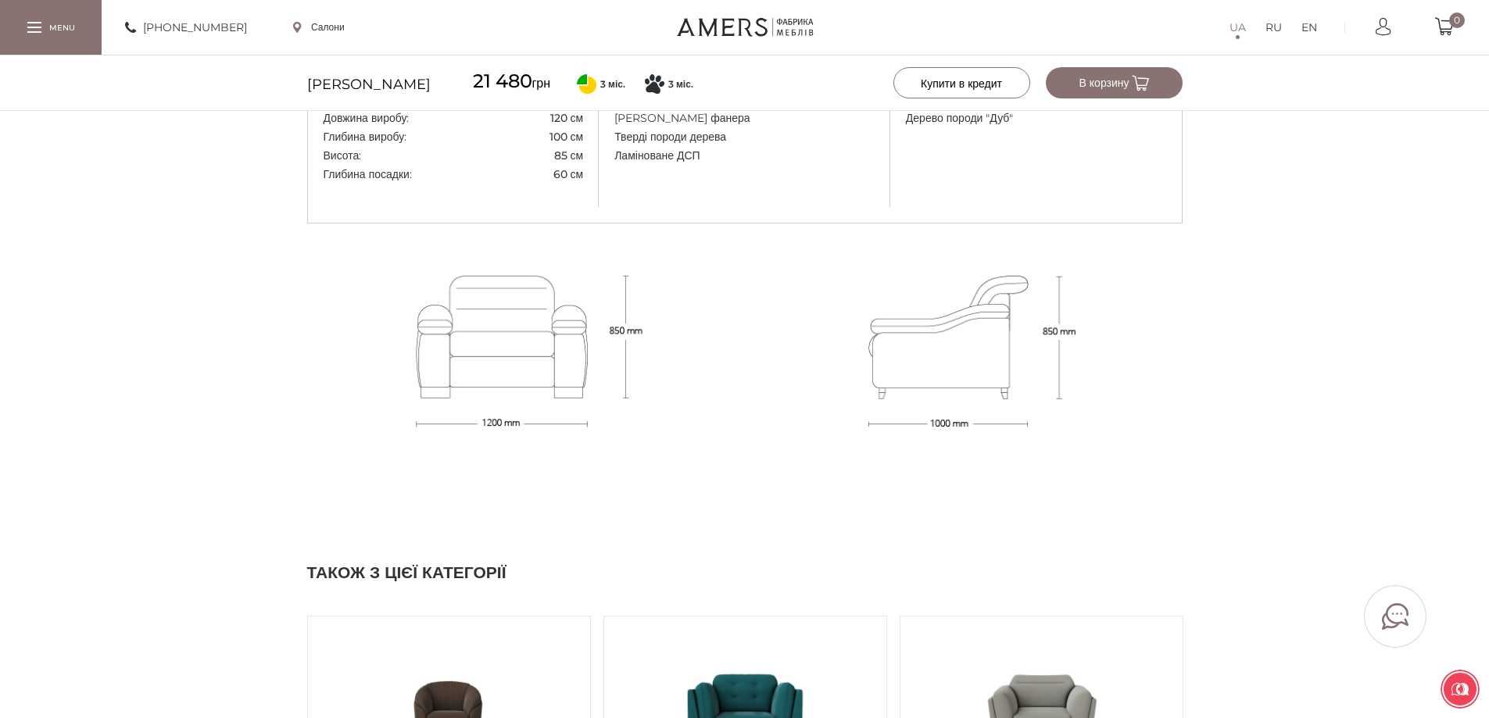
scroll to position [1407, 0]
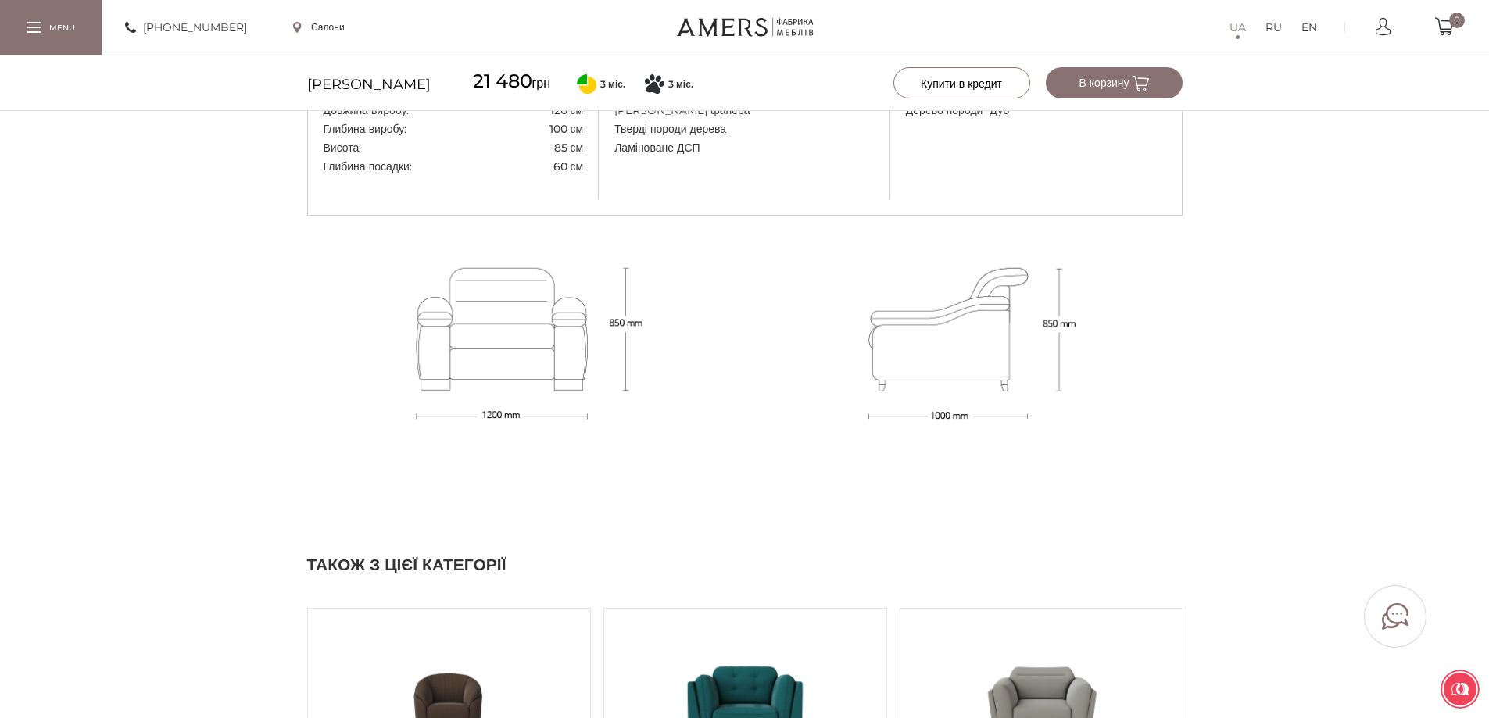
click at [224, 413] on div "Характеристики Про товар Наповнювач Відгуки габаритні розміри" at bounding box center [744, 217] width 1489 height 515
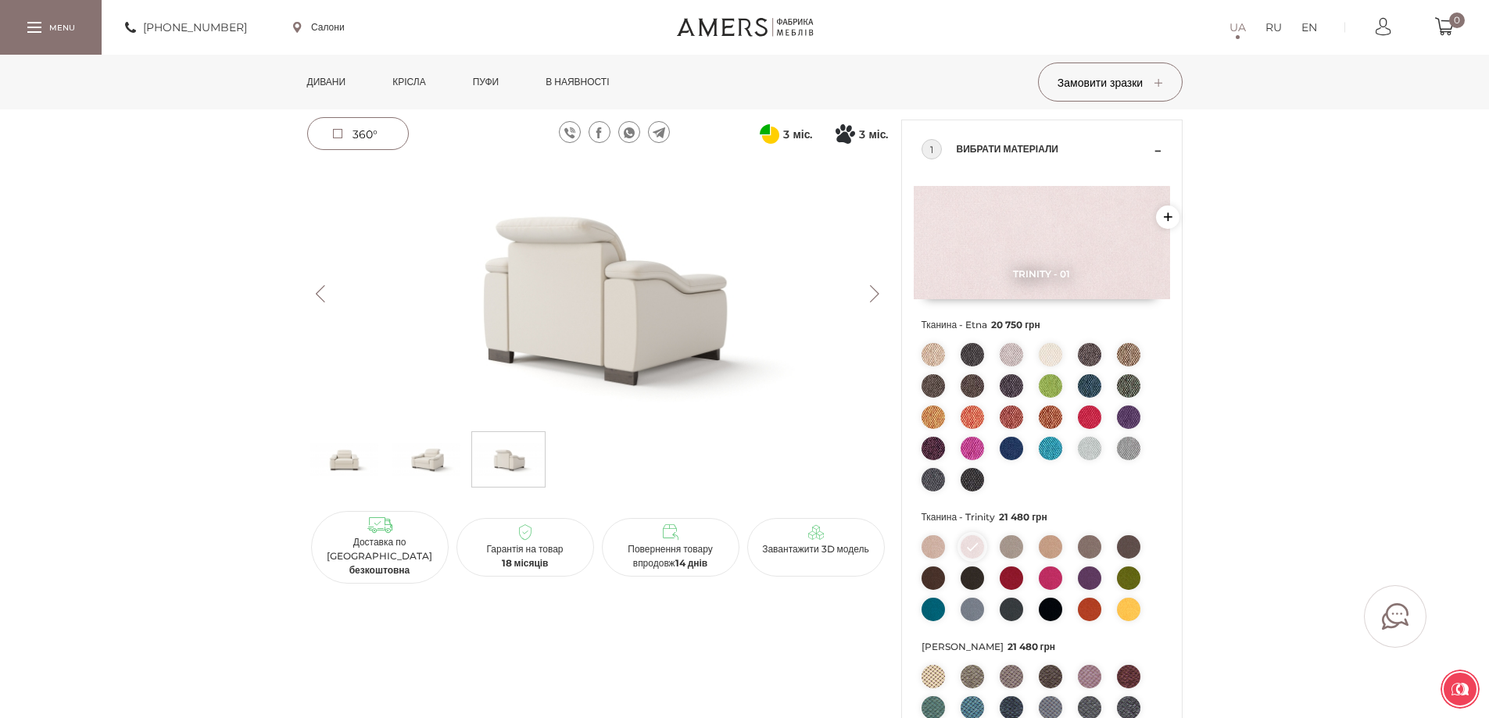
scroll to position [0, 0]
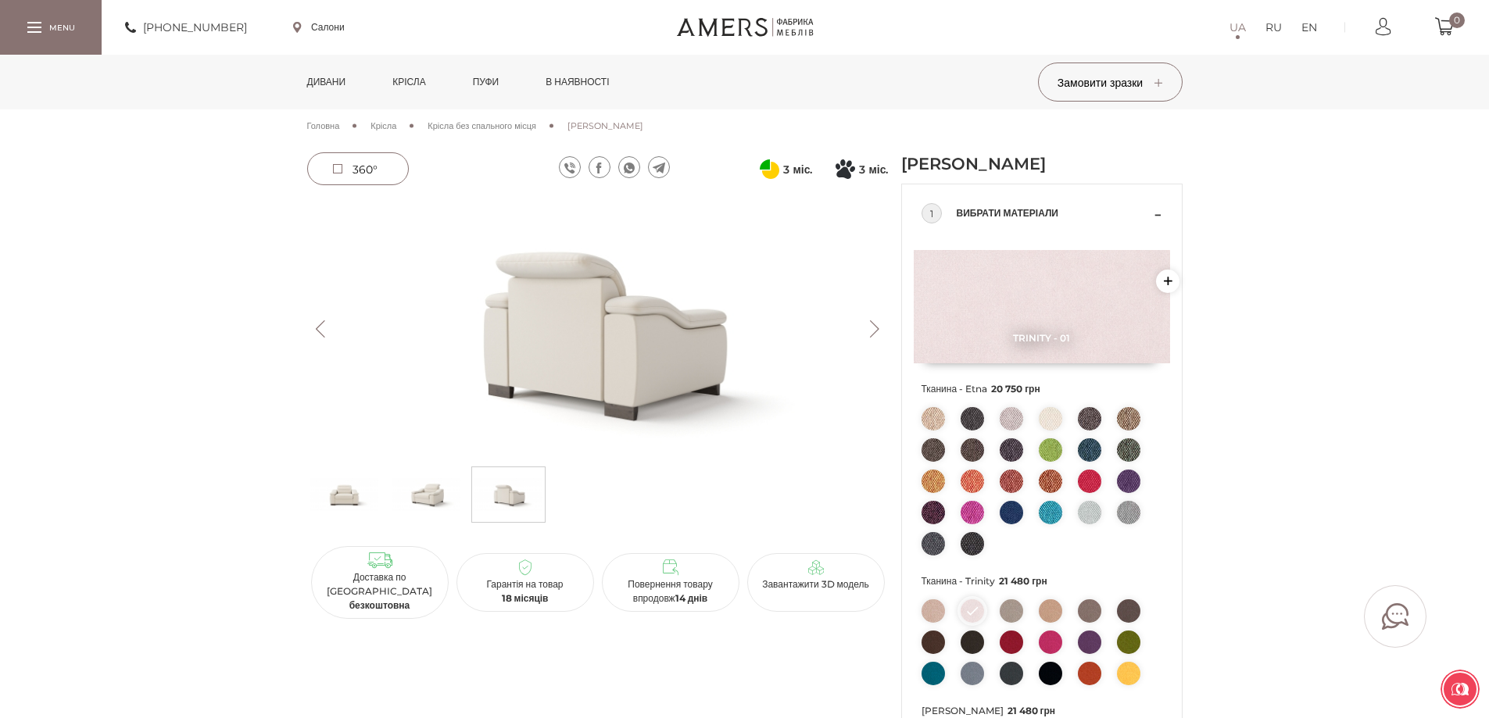
click at [163, 270] on div "[PERSON_NAME] 21 480 грн Передплата 10 740 грн 3 міс. Оплата частинами від [GEO…" at bounding box center [744, 730] width 1489 height 1156
